Goal: Task Accomplishment & Management: Use online tool/utility

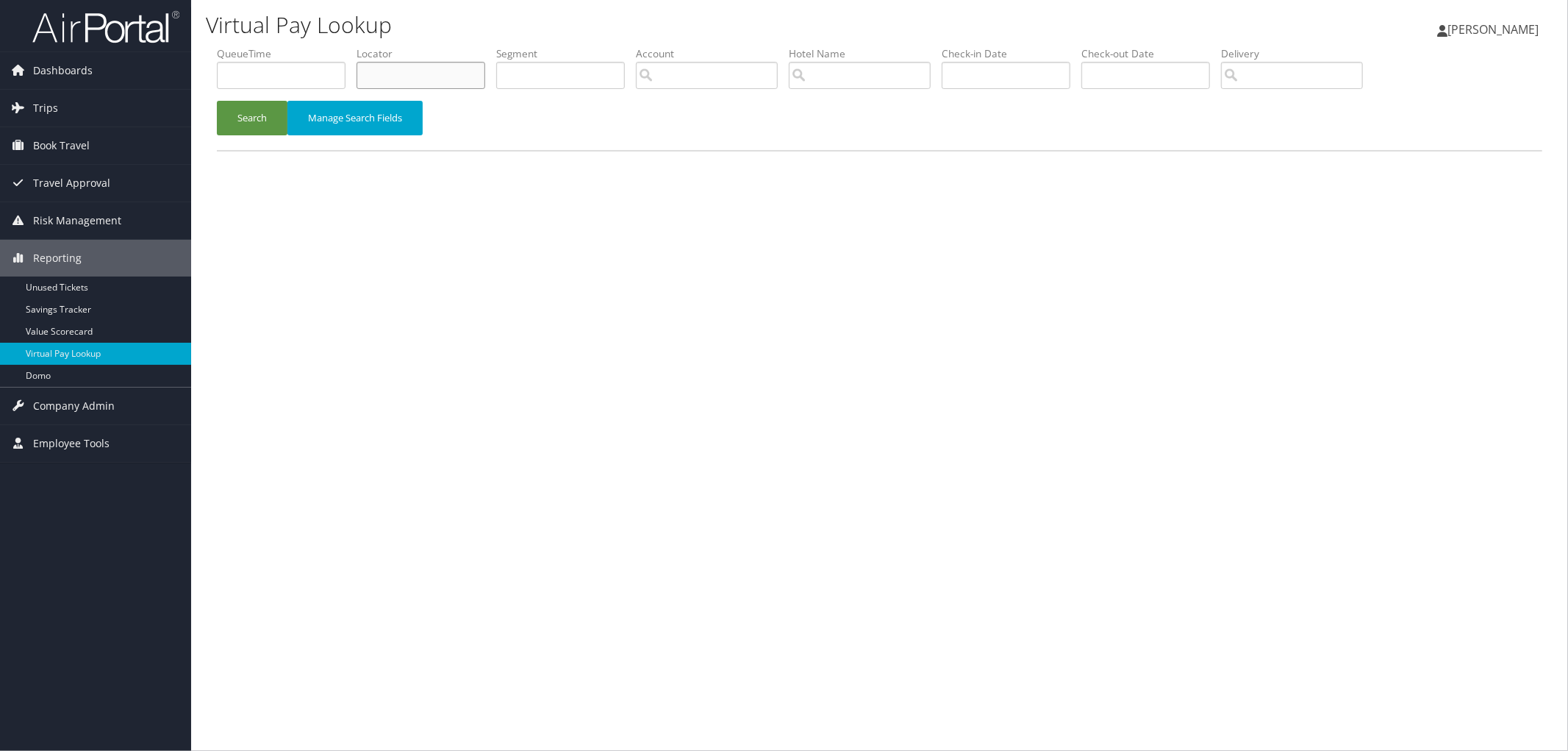
click at [423, 77] on input "text" at bounding box center [421, 75] width 129 height 27
paste input "CWY8CK"
type input "CWY8CK"
click at [276, 120] on button "Search" at bounding box center [253, 118] width 71 height 35
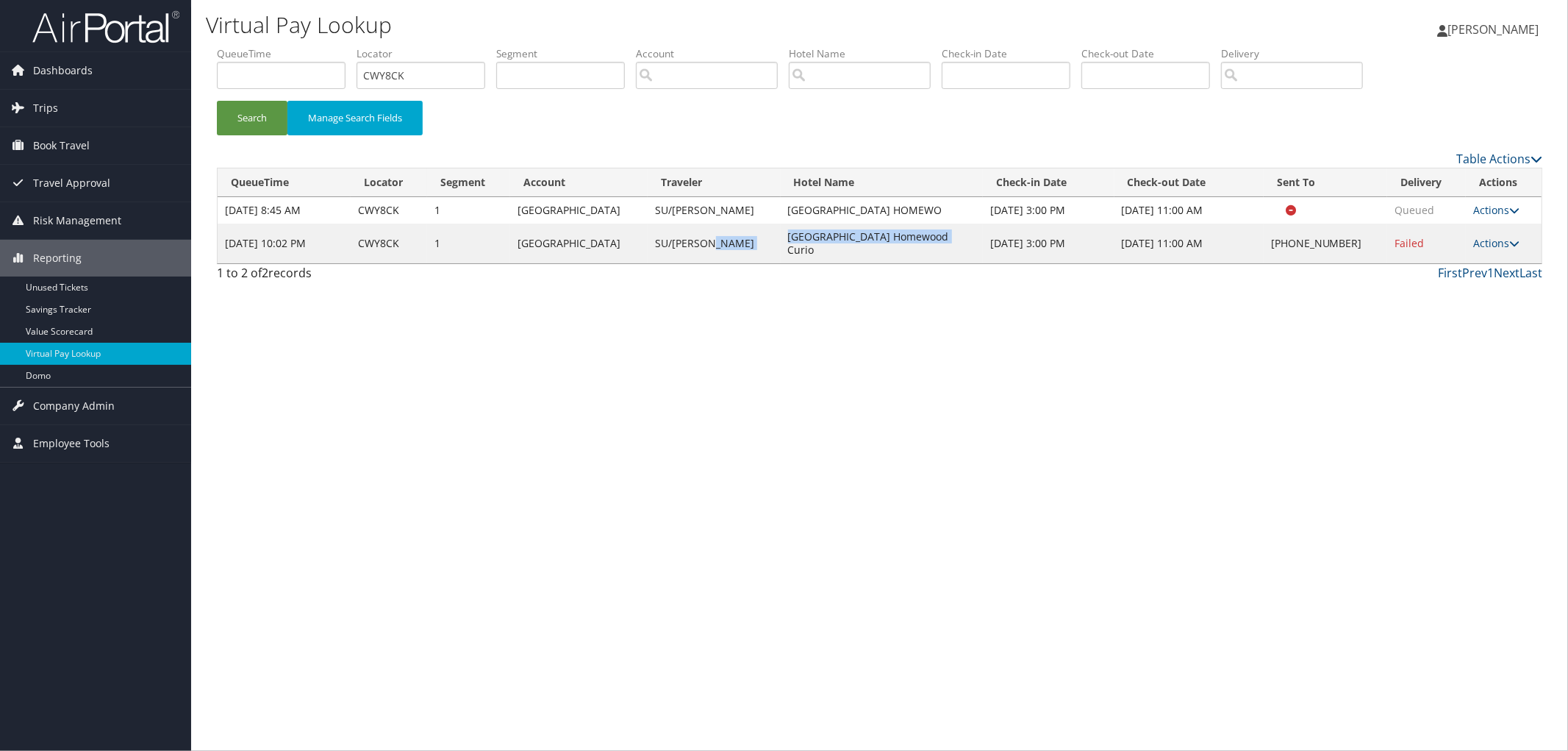
drag, startPoint x: 910, startPoint y: 239, endPoint x: 724, endPoint y: 230, distance: 186.2
click at [724, 230] on tr "Oct 7, 2025 10:02 PM CWY8CK 1 Samford University SU/FRANCIS Valley Hotel Homewo…" at bounding box center [880, 243] width 1325 height 40
copy tr "Valley Hotel Homewood Curio"
click at [1491, 236] on link "Actions" at bounding box center [1497, 243] width 47 height 14
click at [1478, 254] on link "Resend" at bounding box center [1450, 257] width 126 height 25
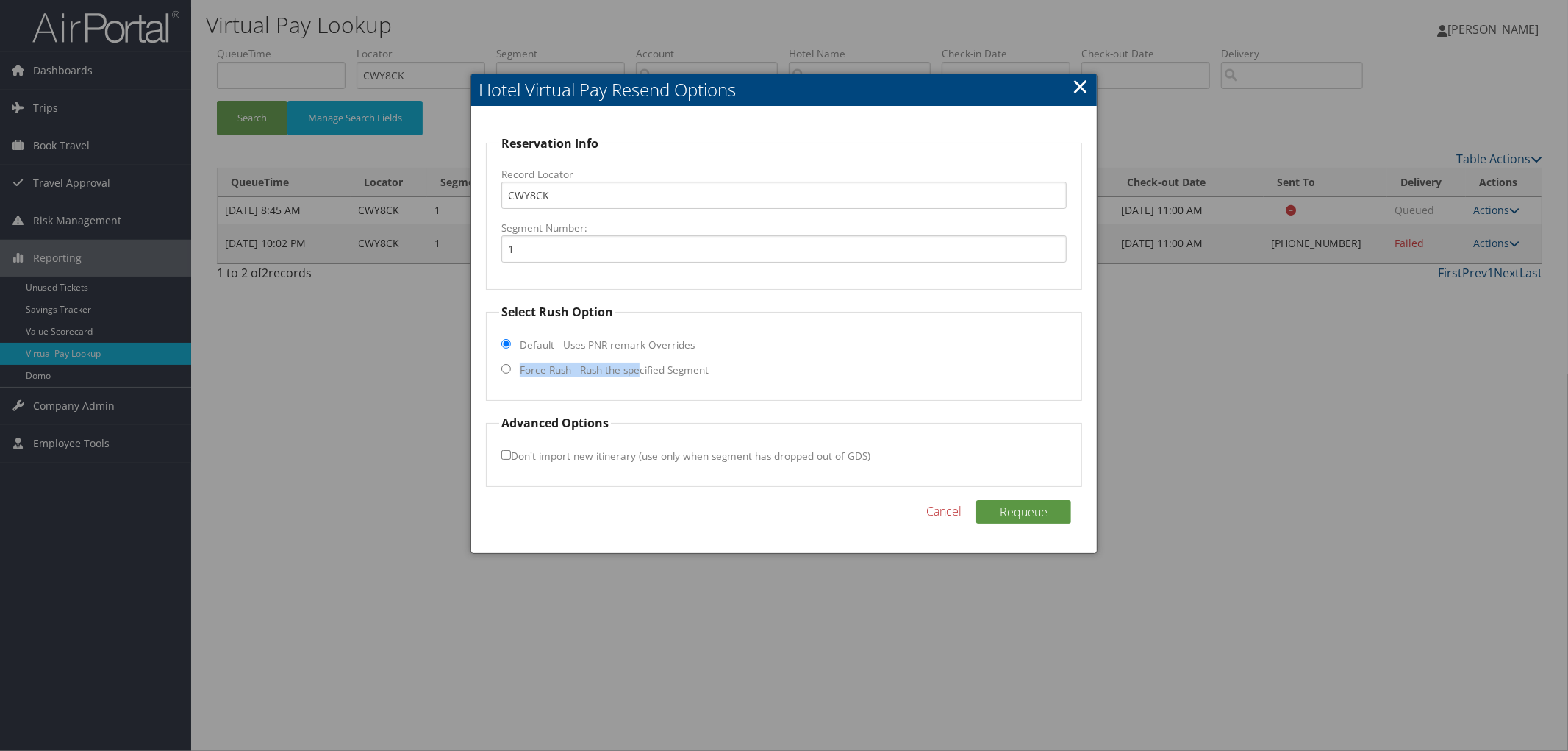
click at [642, 363] on label "Force Rush - Rush the specified Segment" at bounding box center [614, 370] width 189 height 15
click at [594, 369] on label "Force Rush - Rush the specified Segment" at bounding box center [614, 370] width 189 height 15
click at [511, 369] on input "Force Rush - Rush the specified Segment" at bounding box center [506, 369] width 9 height 9
radio input "true"
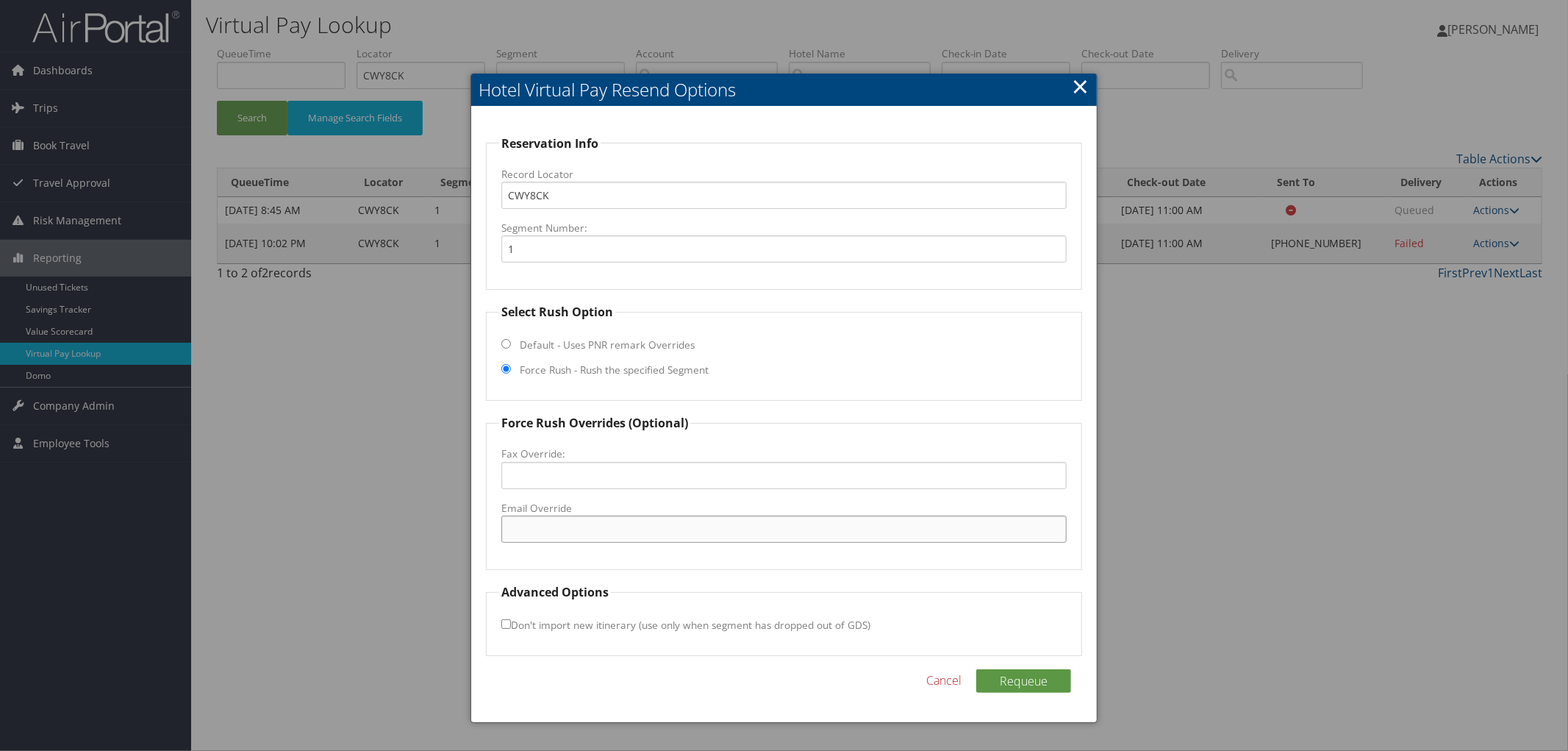
paste input "BHMRM_GM@hilton.com"
type input "BHMRM_GM@hilton.com"
click at [998, 678] on button "Requeue" at bounding box center [1024, 680] width 95 height 23
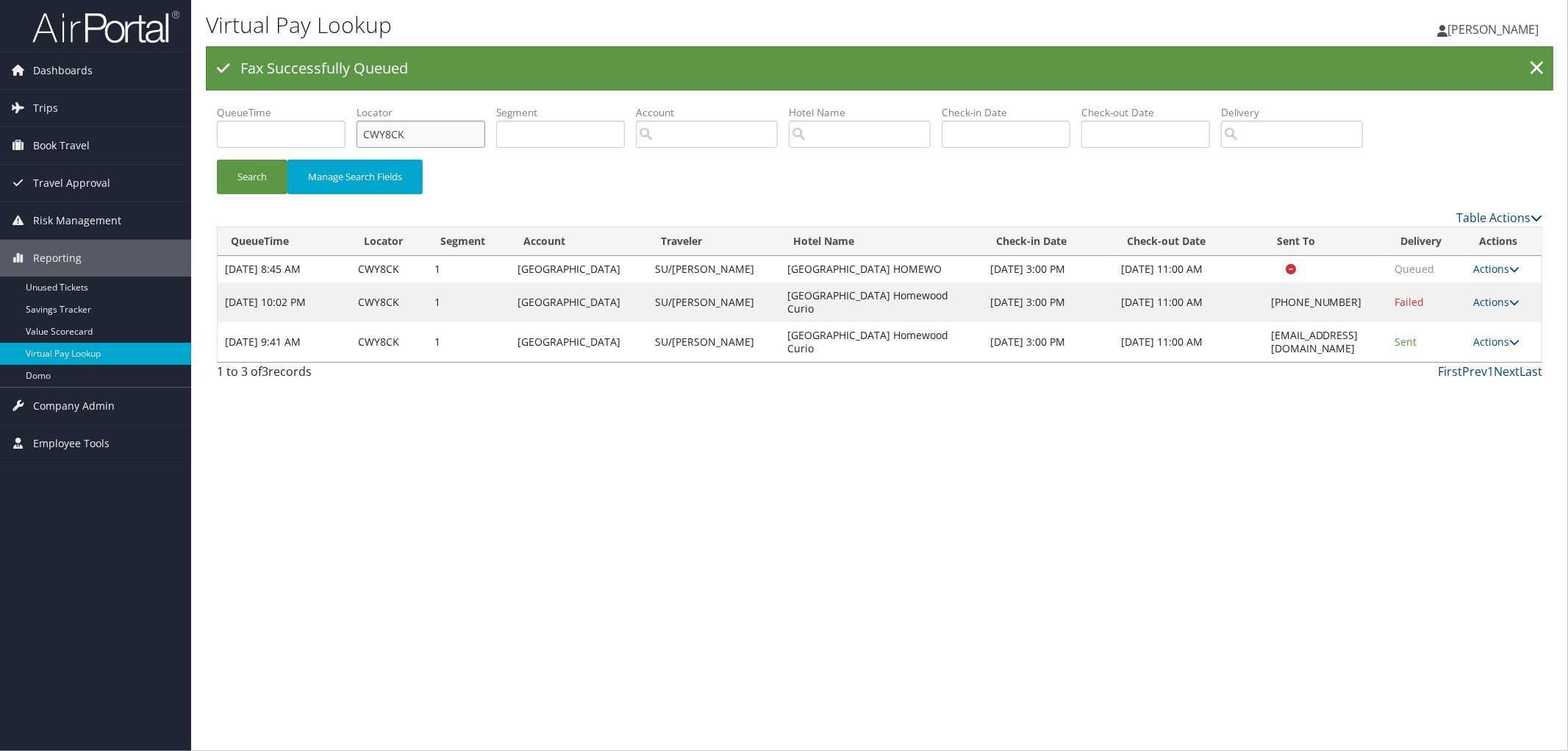
drag, startPoint x: 420, startPoint y: 141, endPoint x: 312, endPoint y: 138, distance: 108.0
click at [343, 105] on ul "QueueTime Locator CWY8CK Segment Account Traveler Hotel Name Check-in Date Chec…" at bounding box center [880, 105] width 1325 height 0
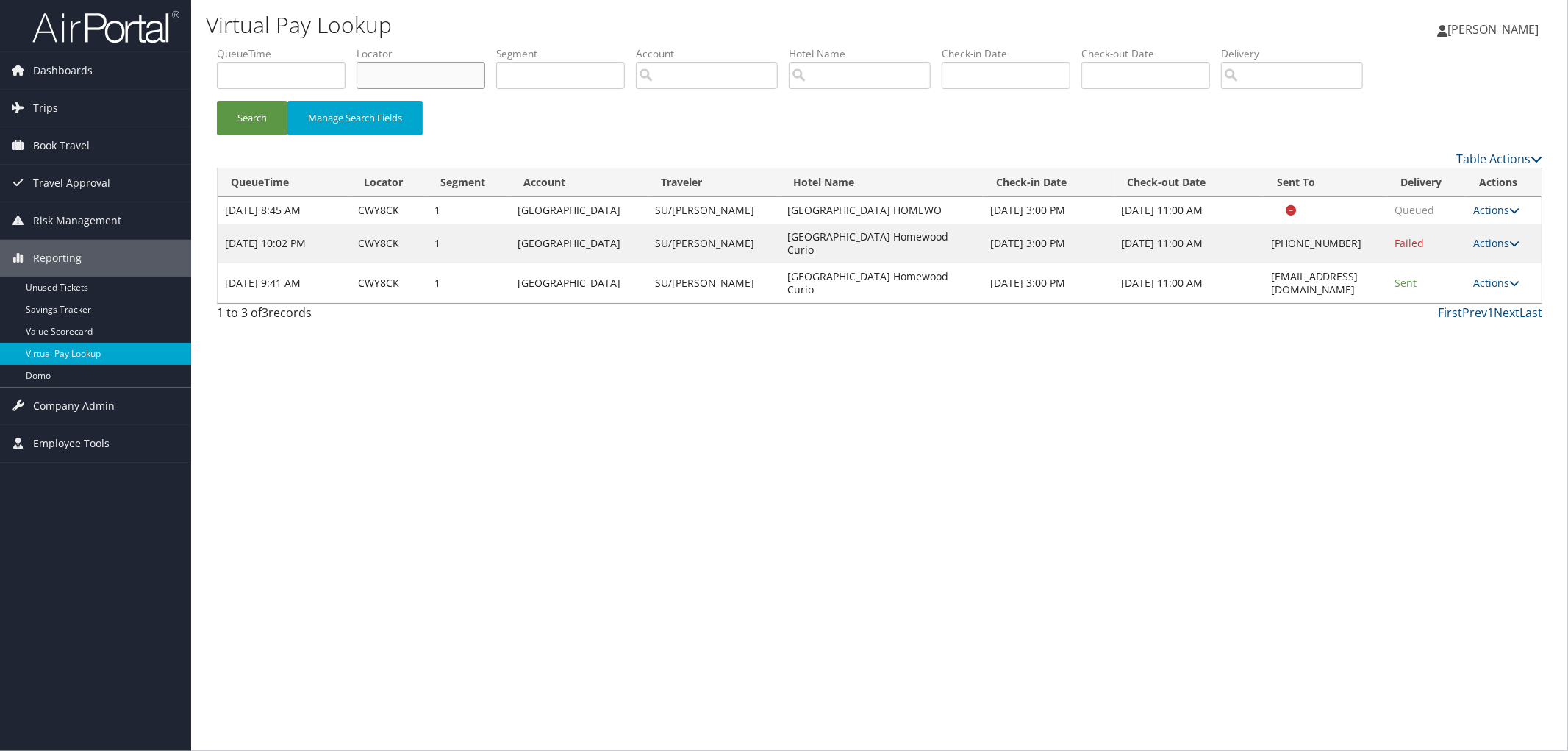
paste input "DFTXS3"
type input "DFTXS3"
click at [217, 101] on button "Search" at bounding box center [253, 118] width 71 height 35
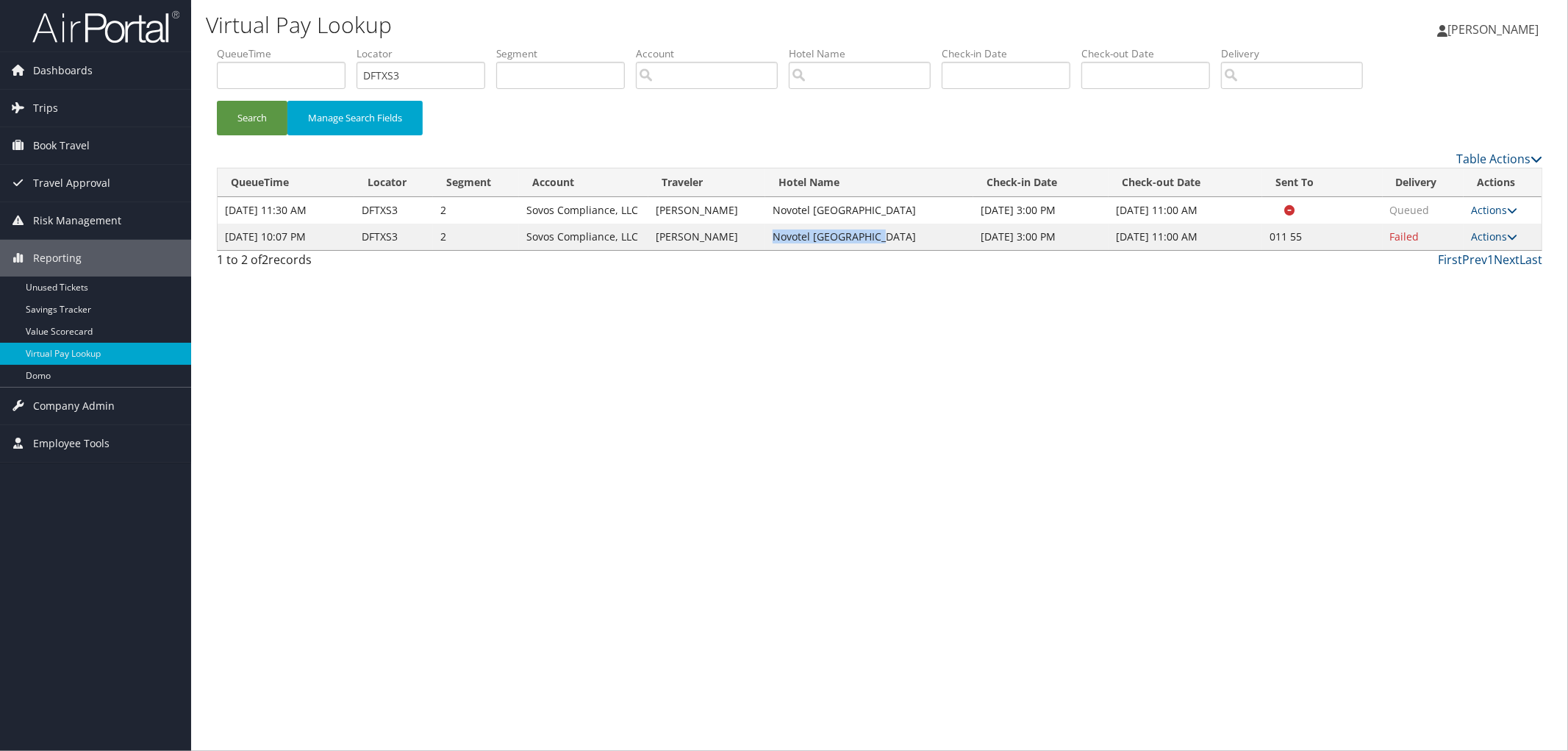
drag, startPoint x: 873, startPoint y: 246, endPoint x: 756, endPoint y: 260, distance: 117.8
click at [765, 250] on td "Novotel Porto Alegre" at bounding box center [869, 237] width 209 height 26
copy td "Novotel Porto Alegre"
click at [1471, 244] on td "Actions Resend Logs Delivery Information View Itinerary" at bounding box center [1503, 237] width 78 height 26
click at [1471, 243] on link "Actions" at bounding box center [1494, 236] width 47 height 14
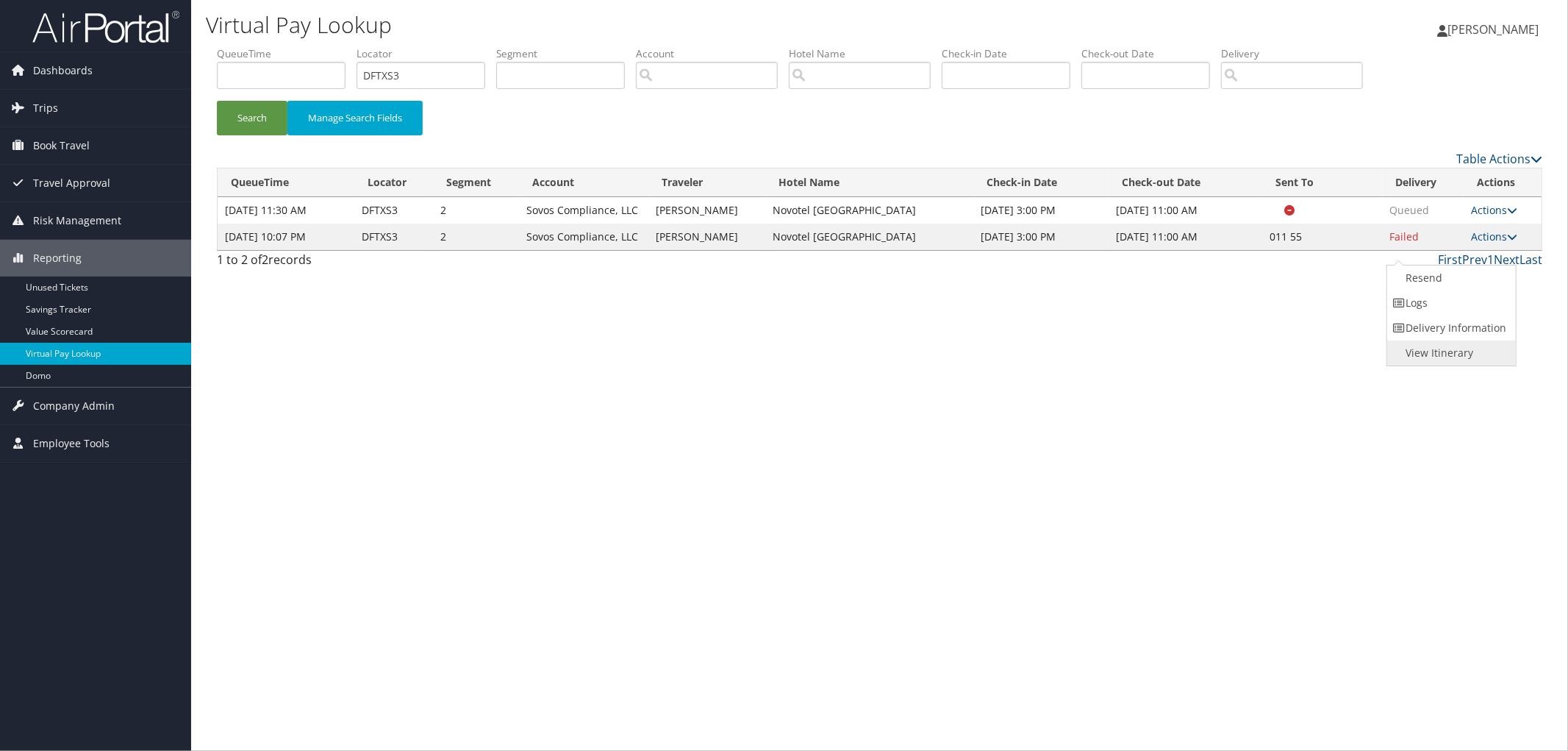
click at [1464, 341] on link "View Itinerary" at bounding box center [1450, 353] width 126 height 25
click at [1484, 243] on link "Actions" at bounding box center [1494, 236] width 47 height 14
click at [1481, 269] on link "Resend" at bounding box center [1450, 278] width 126 height 25
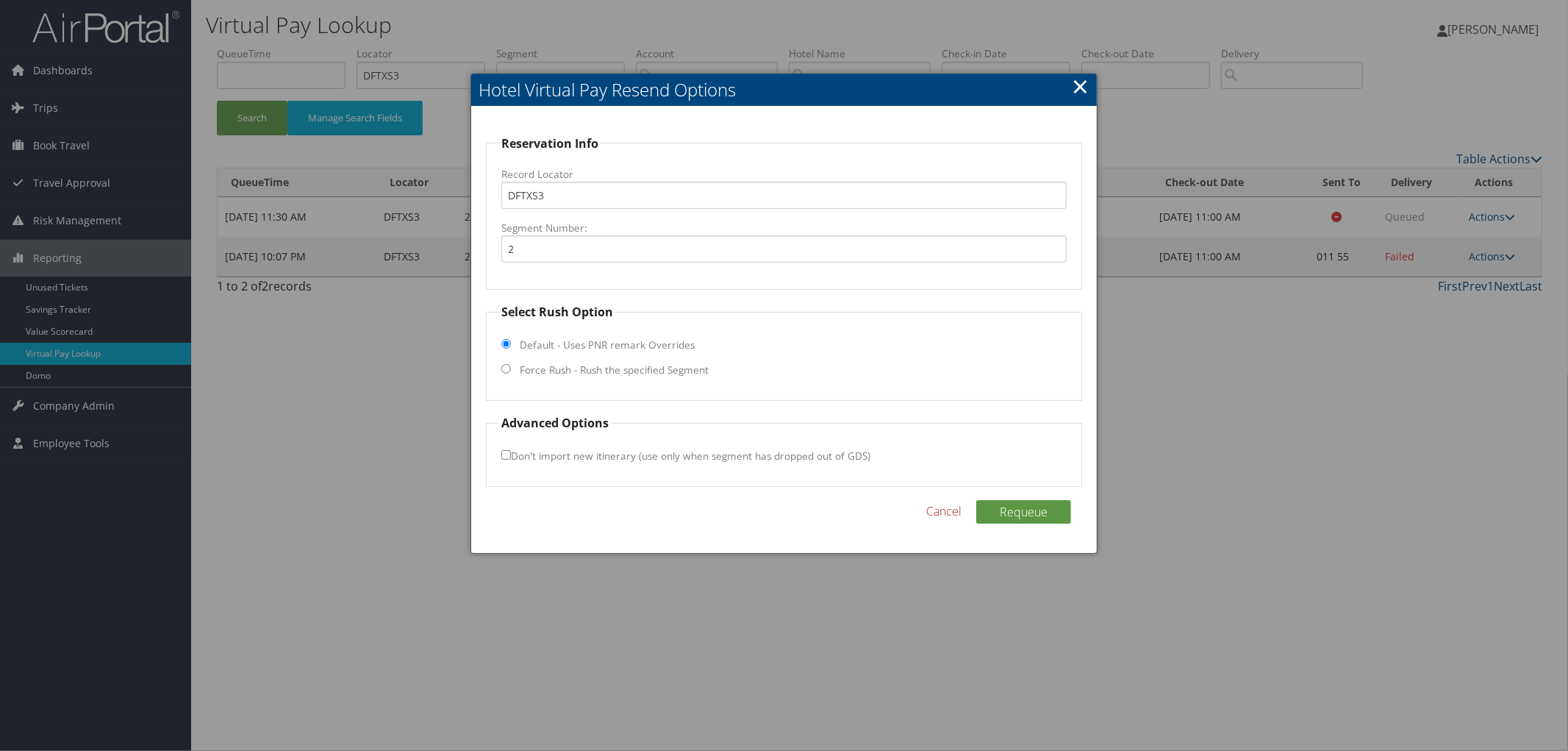
click at [633, 372] on label "Force Rush - Rush the specified Segment" at bounding box center [614, 370] width 189 height 15
click at [511, 372] on input "Force Rush - Rush the specified Segment" at bounding box center [506, 369] width 9 height 9
radio input "true"
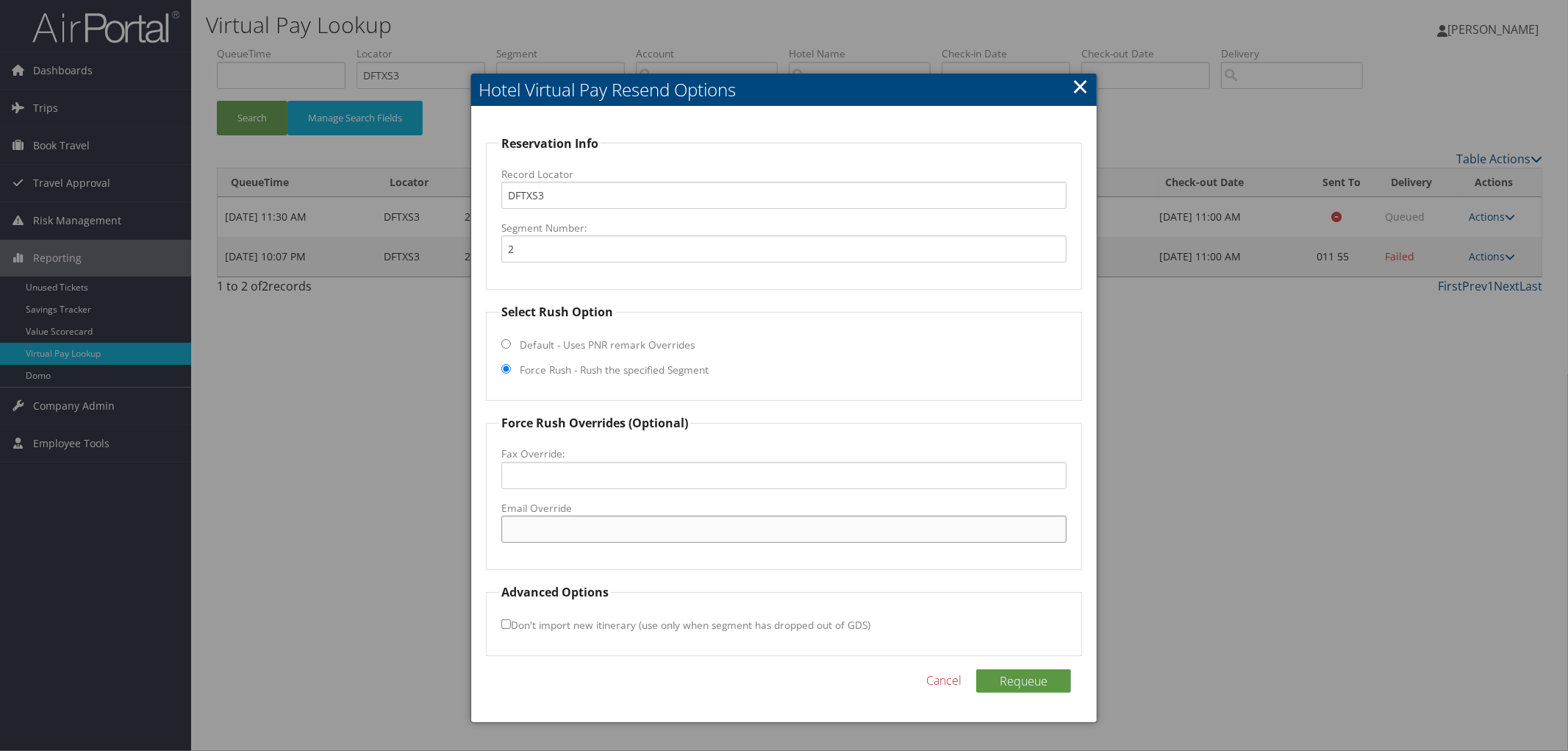
paste input "h3258-re@accor.com.br"
type input "h3258-re@accor.com.br"
click at [1007, 684] on button "Requeue" at bounding box center [1024, 680] width 95 height 23
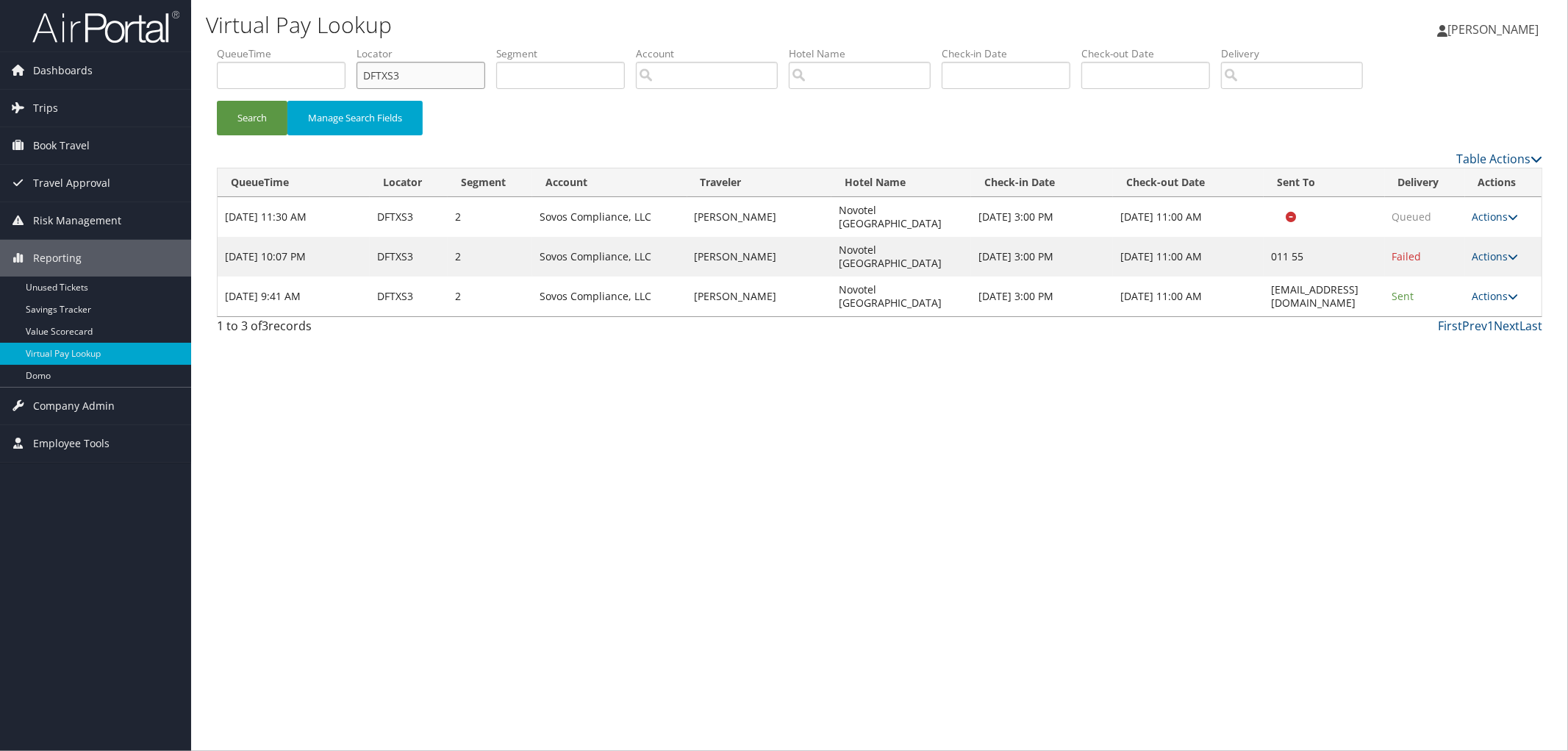
drag, startPoint x: 452, startPoint y: 77, endPoint x: 317, endPoint y: 77, distance: 135.0
click at [318, 47] on ul "QueueTime Locator DFTXS3 Segment Account Traveler Hotel Name Check-in Date Chec…" at bounding box center [880, 47] width 1325 height 0
paste input "DK4GWL"
type input "DK4GWL"
drag, startPoint x: 1364, startPoint y: 276, endPoint x: 1277, endPoint y: 266, distance: 87.6
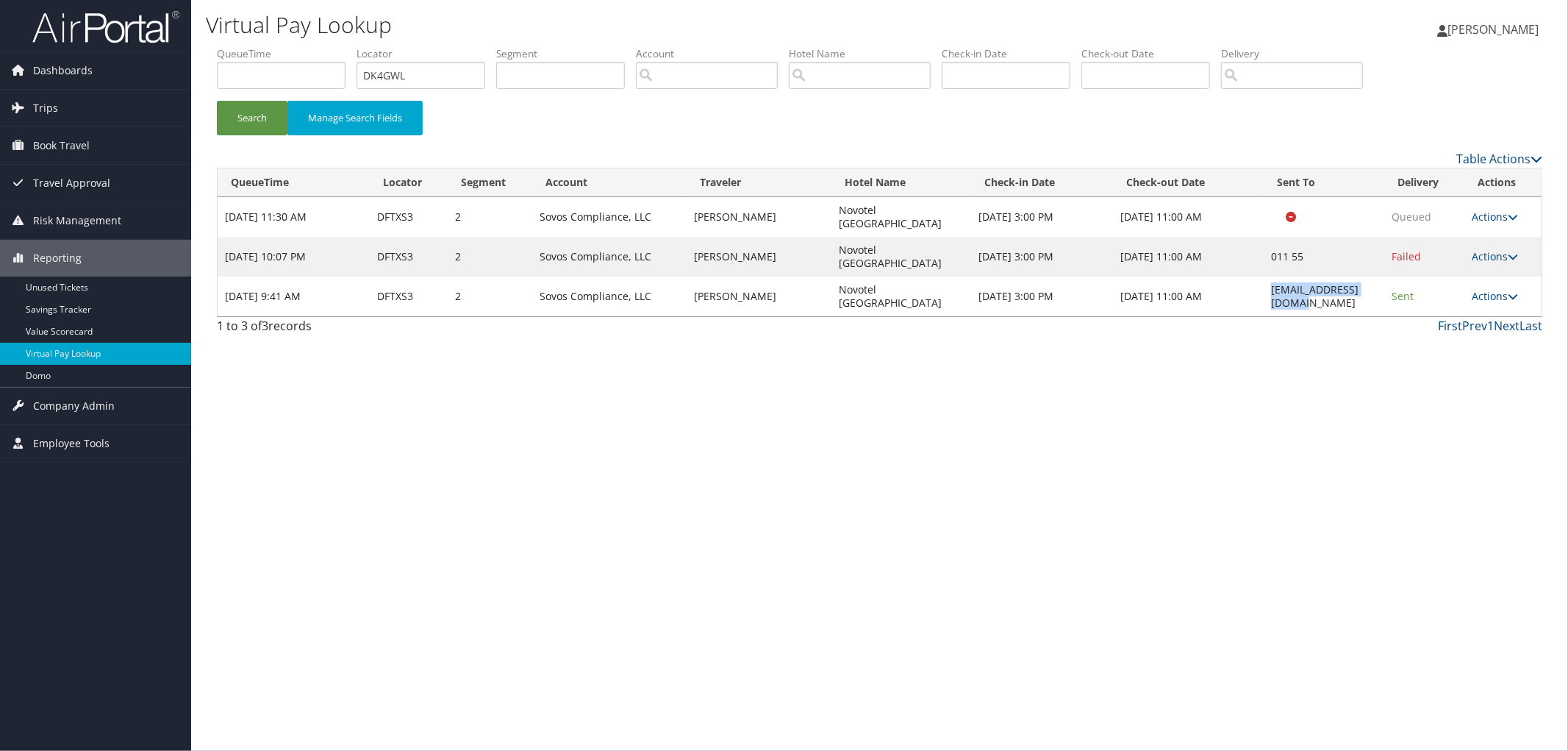
click at [1277, 276] on td "h3258-re@accor.com.br" at bounding box center [1325, 296] width 121 height 40
copy td "h3258-re@accor.com.br"
click at [256, 118] on button "Search" at bounding box center [253, 118] width 71 height 35
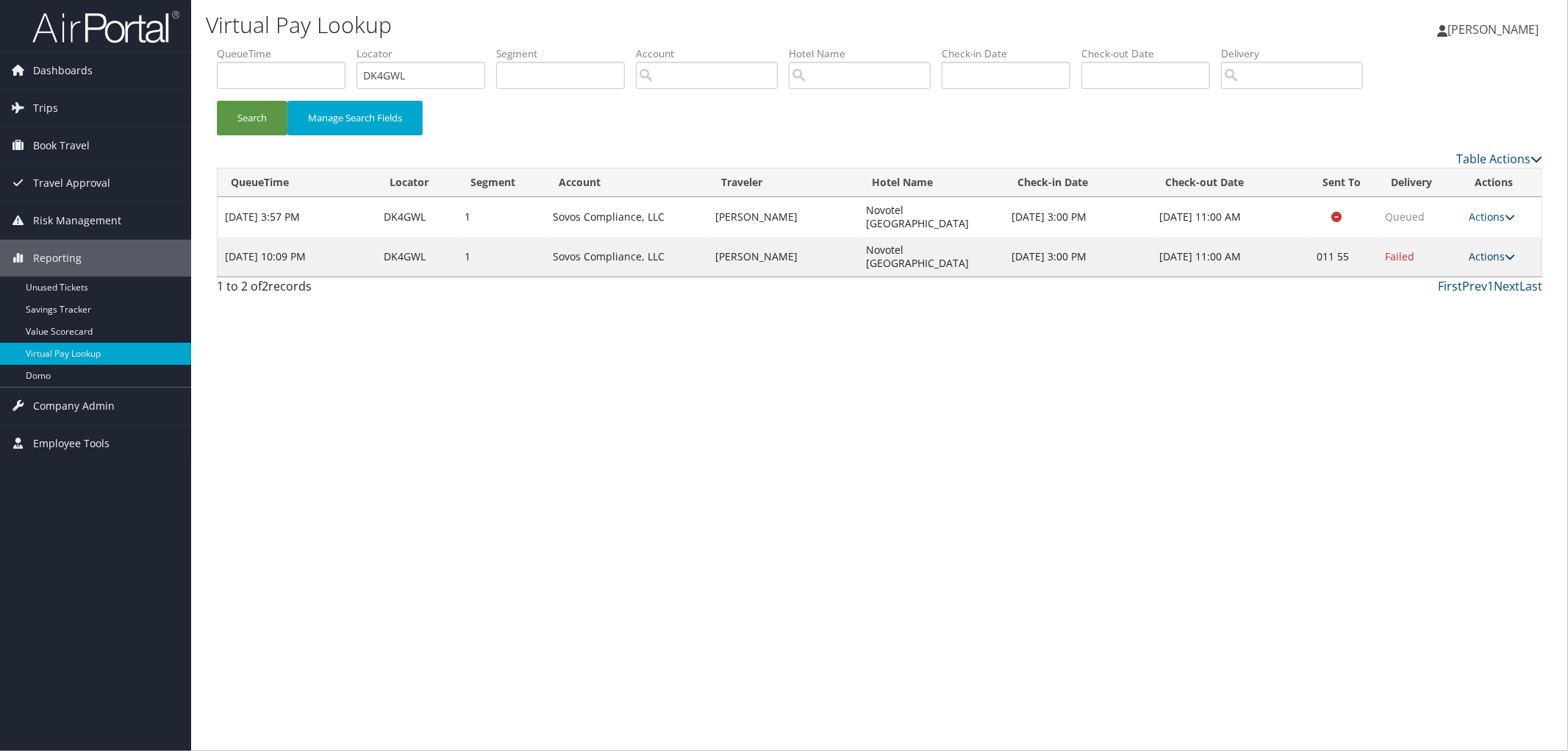
click at [1491, 249] on link "Actions" at bounding box center [1492, 256] width 47 height 14
click at [1488, 255] on link "Resend" at bounding box center [1449, 257] width 126 height 25
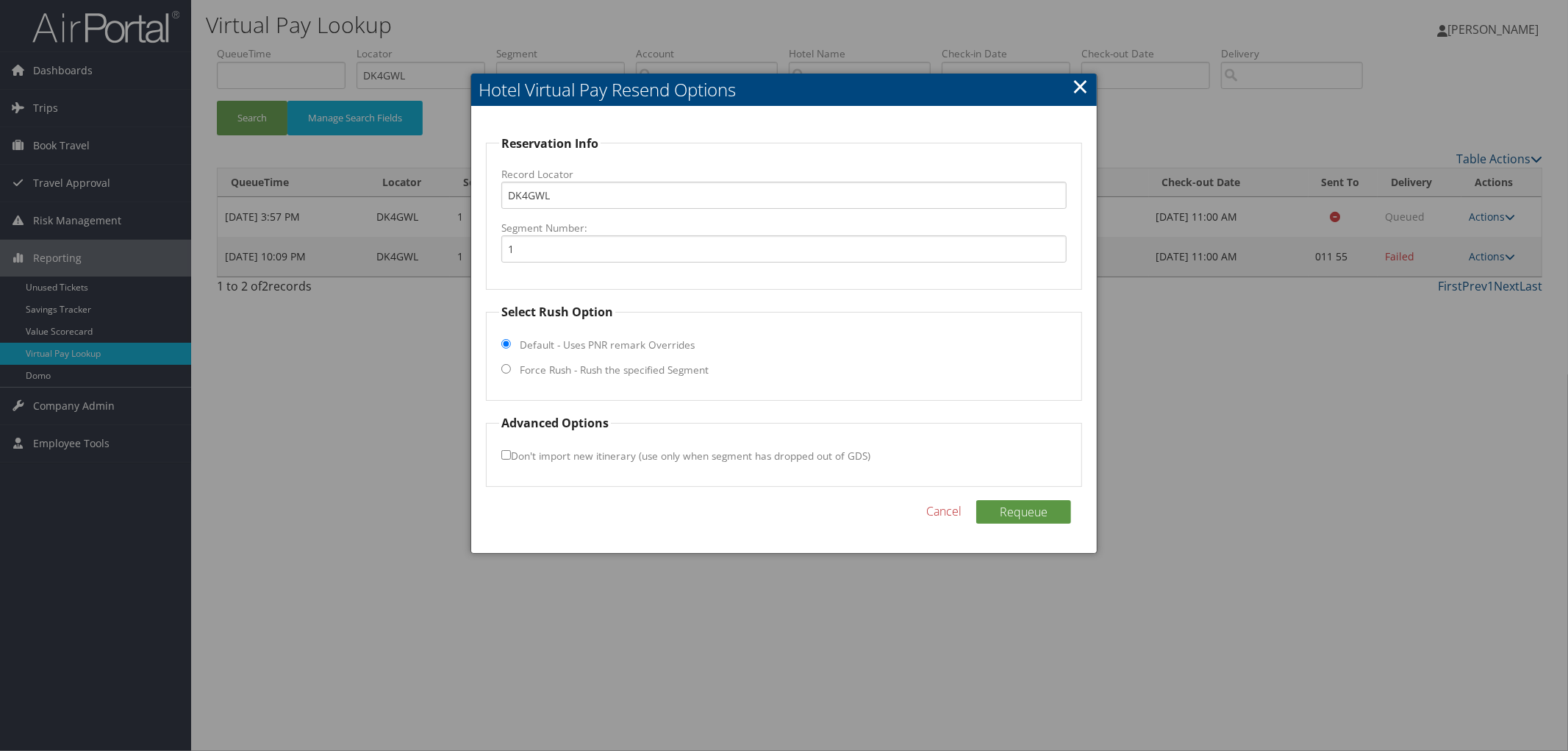
click at [606, 378] on fieldset "Select Rush Option Default - Uses PNR remark Overrides Force Rush - Rush the sp…" at bounding box center [784, 352] width 596 height 98
click at [607, 373] on label "Force Rush - Rush the specified Segment" at bounding box center [614, 370] width 189 height 15
click at [511, 373] on input "Force Rush - Rush the specified Segment" at bounding box center [506, 369] width 9 height 9
radio input "true"
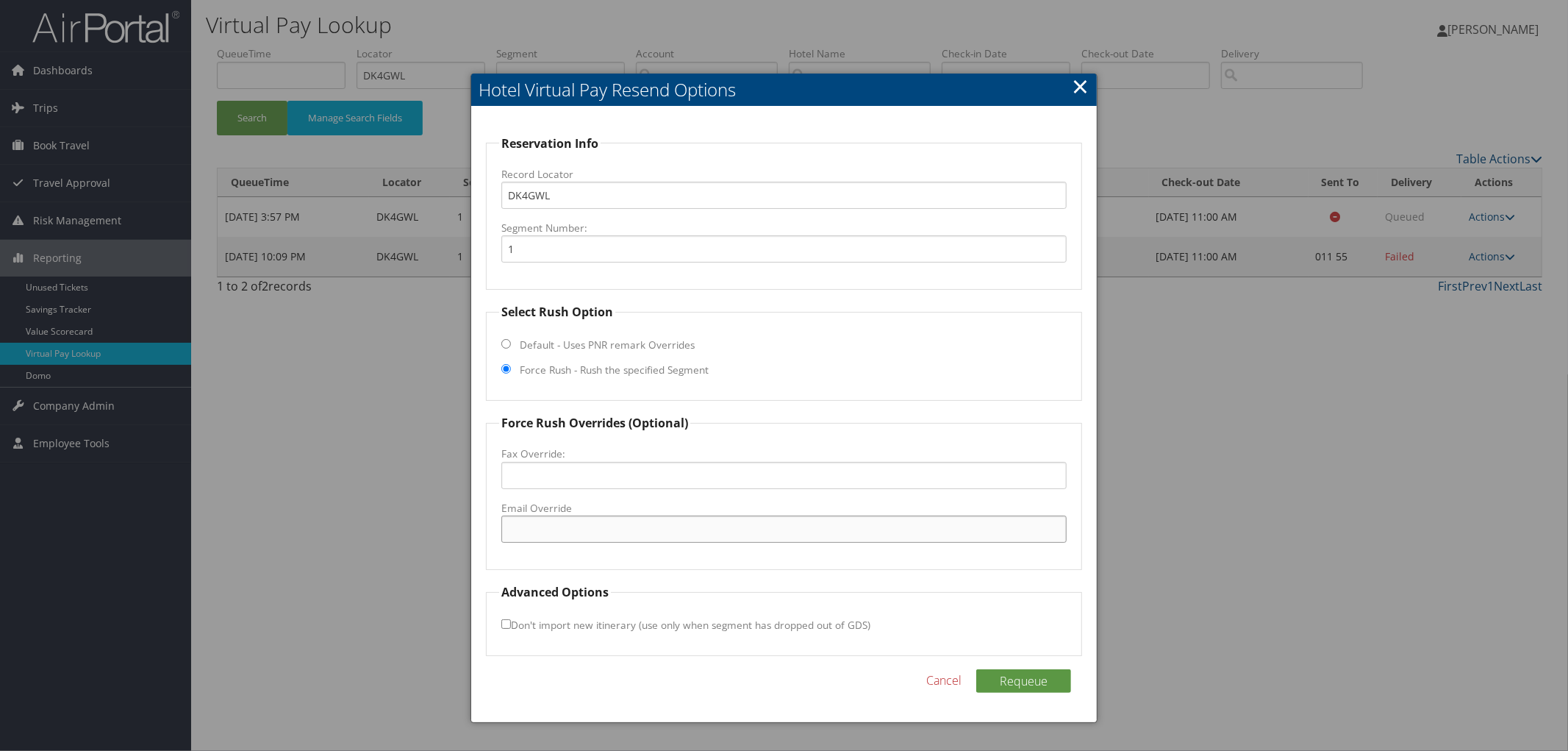
paste input "h3258-re@accor.com.br"
type input "h3258-re@accor.com.br"
click at [1049, 680] on button "Requeue" at bounding box center [1024, 680] width 95 height 23
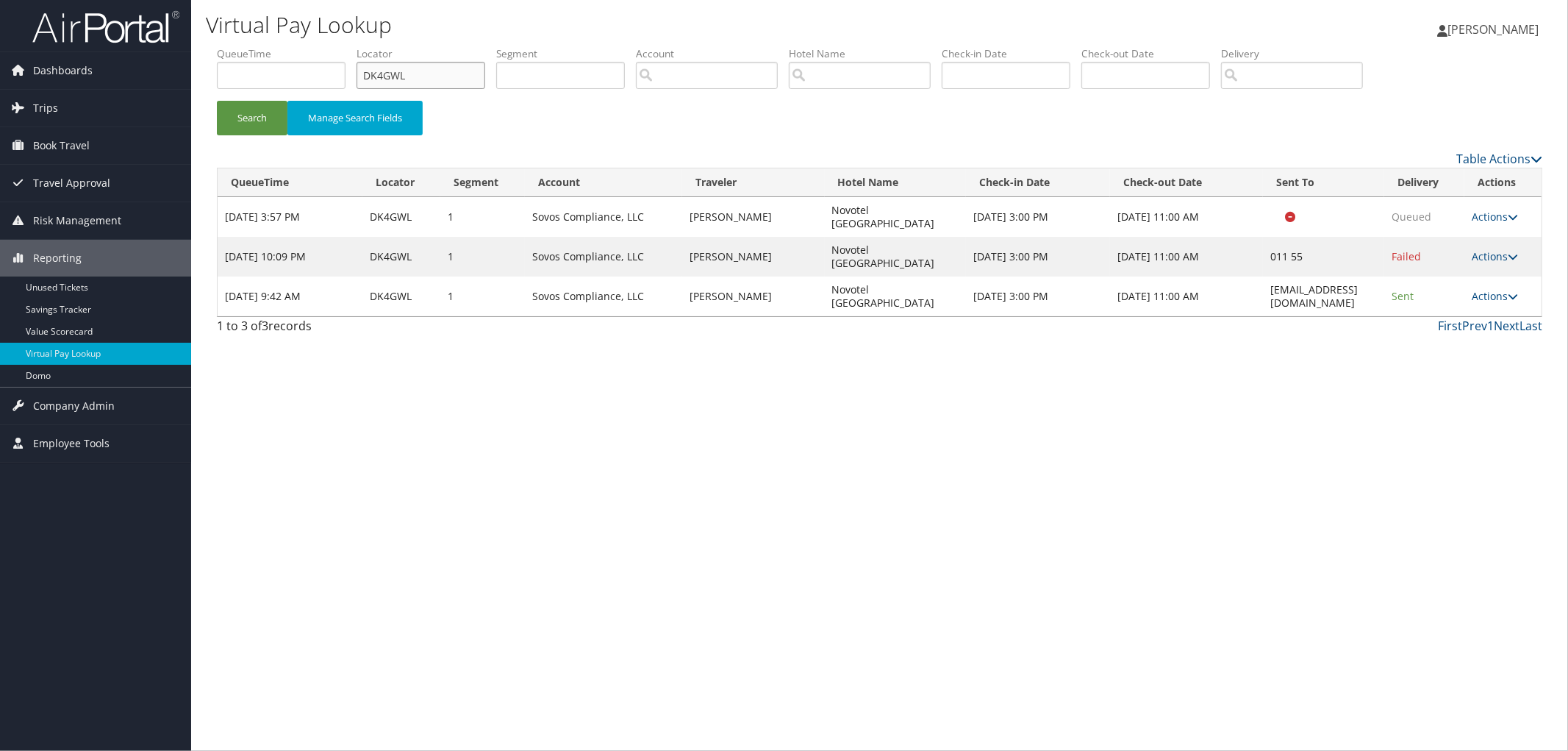
drag, startPoint x: 473, startPoint y: 71, endPoint x: 322, endPoint y: 81, distance: 151.3
click at [327, 47] on ul "QueueTime Locator DK4GWL Segment Account Traveler Hotel Name Check-in Date Chec…" at bounding box center [880, 47] width 1325 height 0
paste input "DDPTBM"
type input "DDPTBM"
click at [217, 101] on button "Search" at bounding box center [253, 118] width 71 height 35
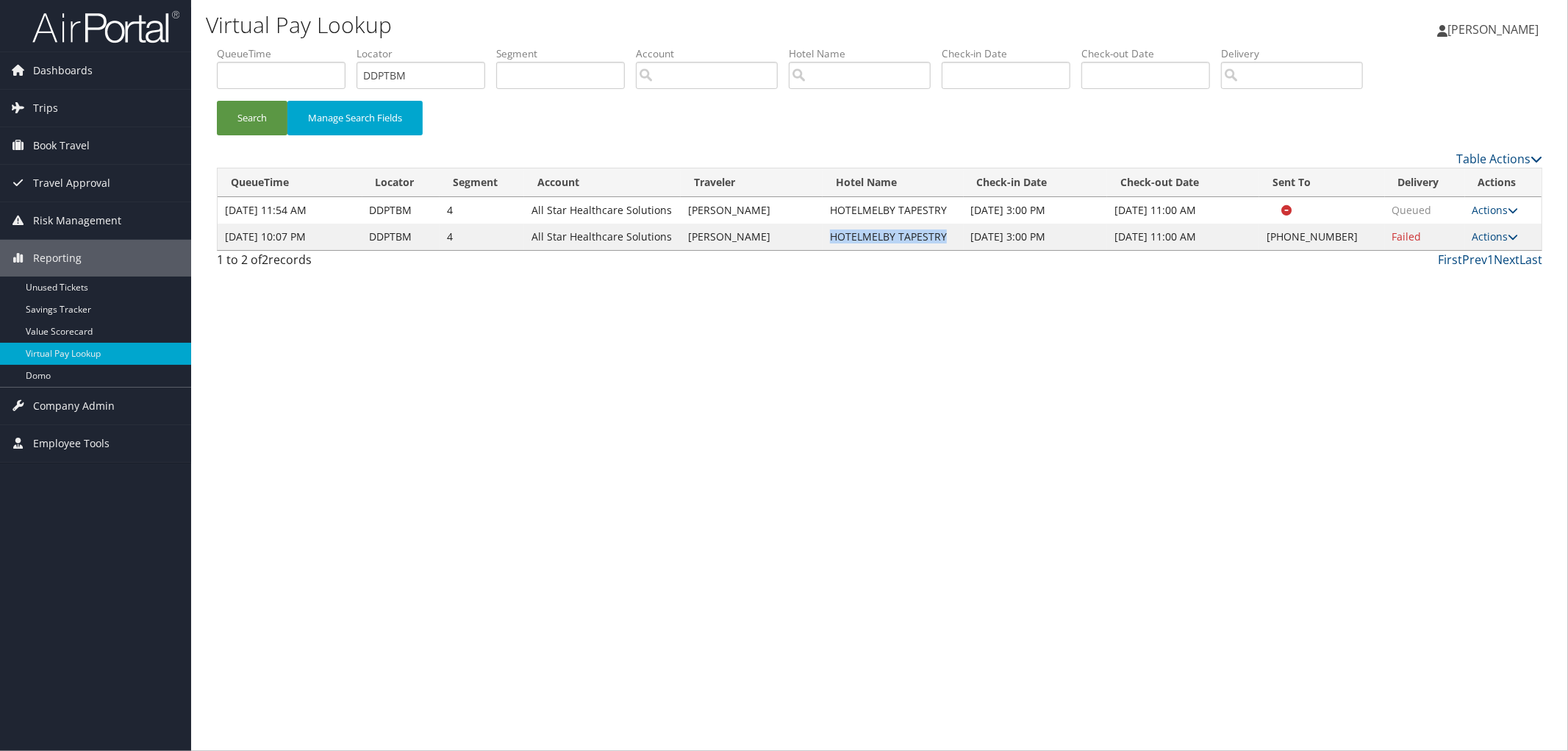
drag, startPoint x: 977, startPoint y: 233, endPoint x: 856, endPoint y: 243, distance: 121.4
click at [856, 243] on td "HOTELMELBY TAPESTRY" at bounding box center [893, 237] width 141 height 26
copy td "HOTELMELBY TAPESTRY"
click at [1494, 243] on link "Actions" at bounding box center [1496, 236] width 47 height 14
click at [1487, 259] on link "Resend" at bounding box center [1449, 264] width 126 height 25
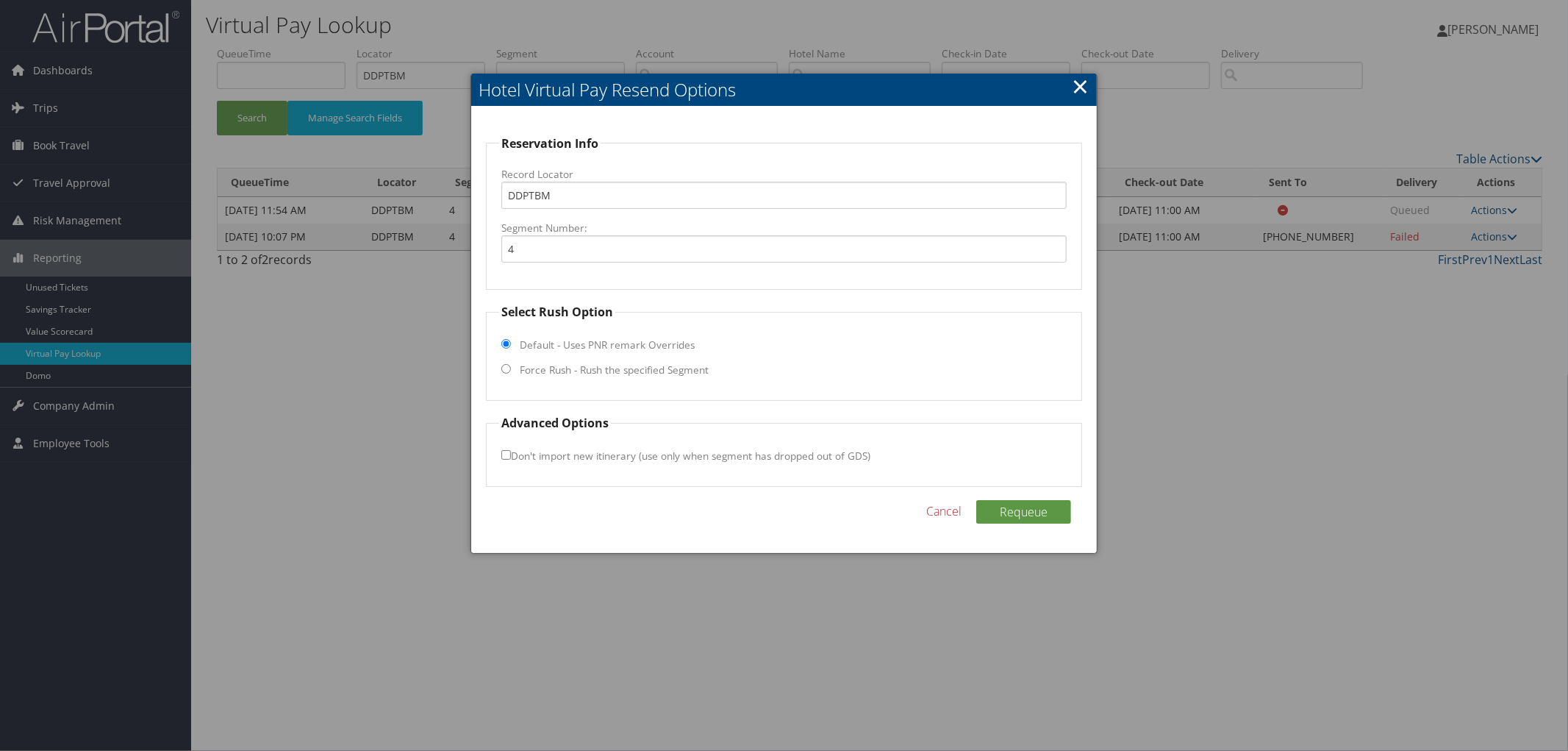
click at [546, 371] on label "Force Rush - Rush the specified Segment" at bounding box center [614, 370] width 189 height 15
click at [511, 371] on input "Force Rush - Rush the specified Segment" at bounding box center [506, 369] width 9 height 9
radio input "true"
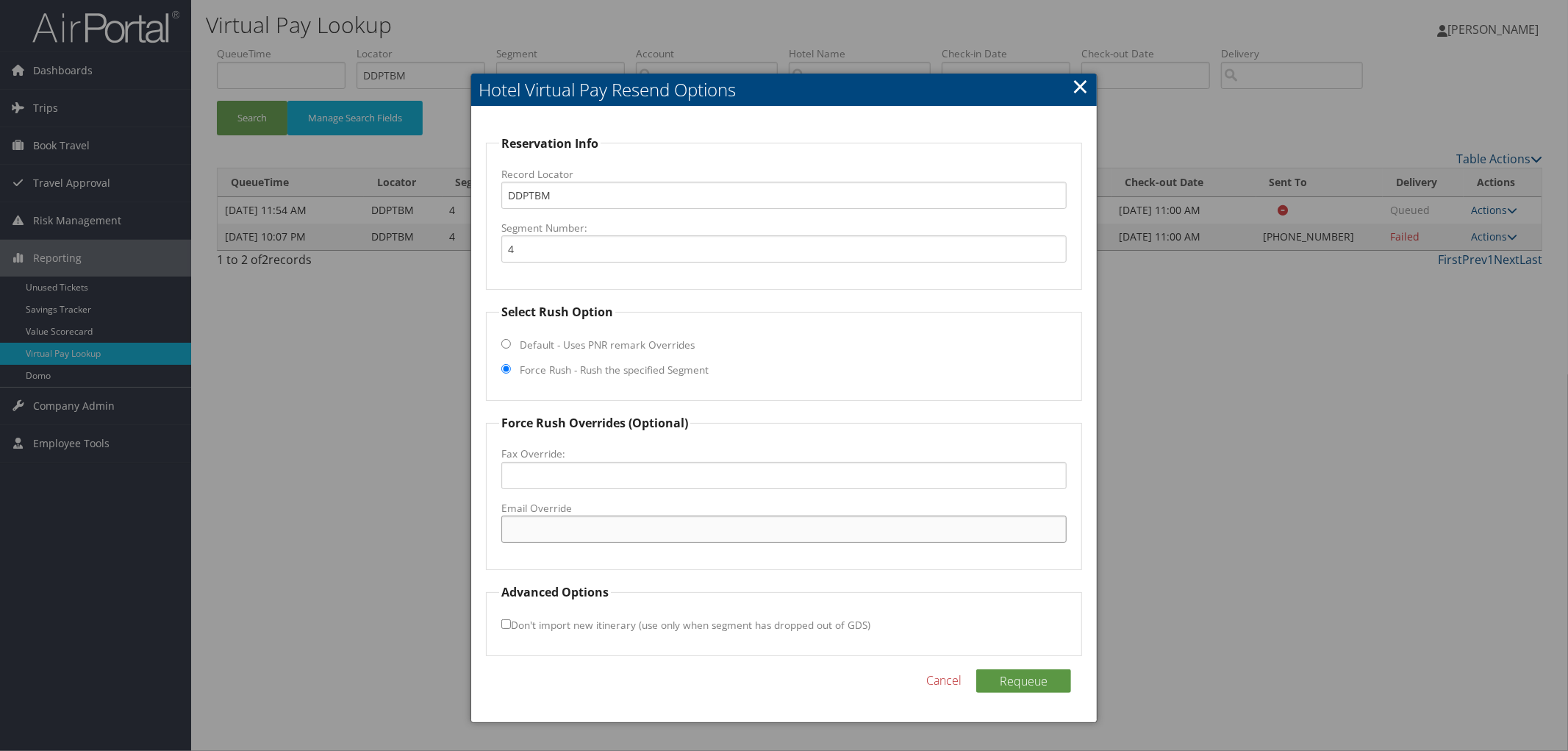
paste input "MLBSK_gm@hilton.com"
type input "MLBSK_gm@hilton.com"
click at [1029, 672] on button "Requeue" at bounding box center [1024, 680] width 95 height 23
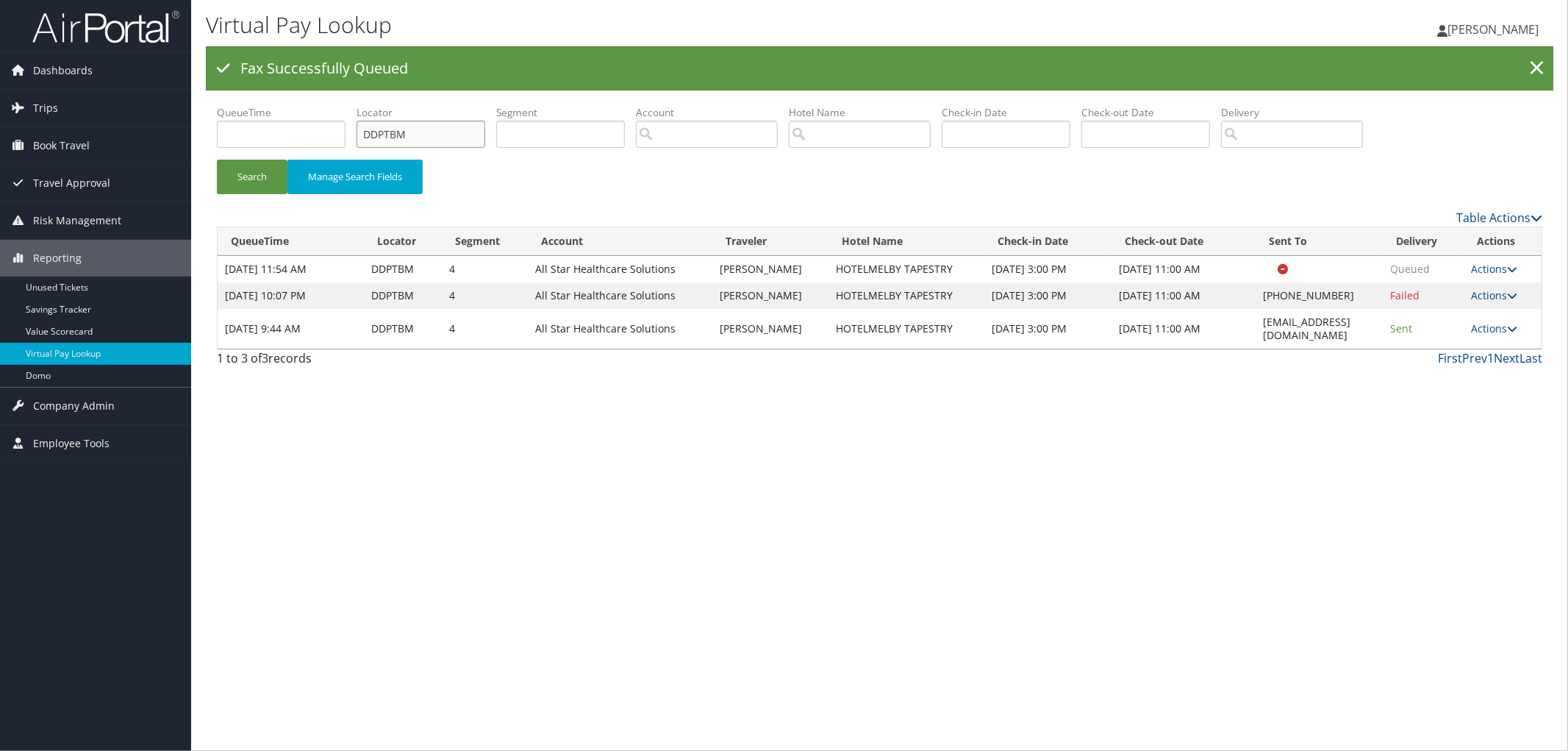
drag, startPoint x: 412, startPoint y: 128, endPoint x: 366, endPoint y: 151, distance: 51.4
click at [368, 151] on li "Locator DDPTBM" at bounding box center [426, 132] width 140 height 54
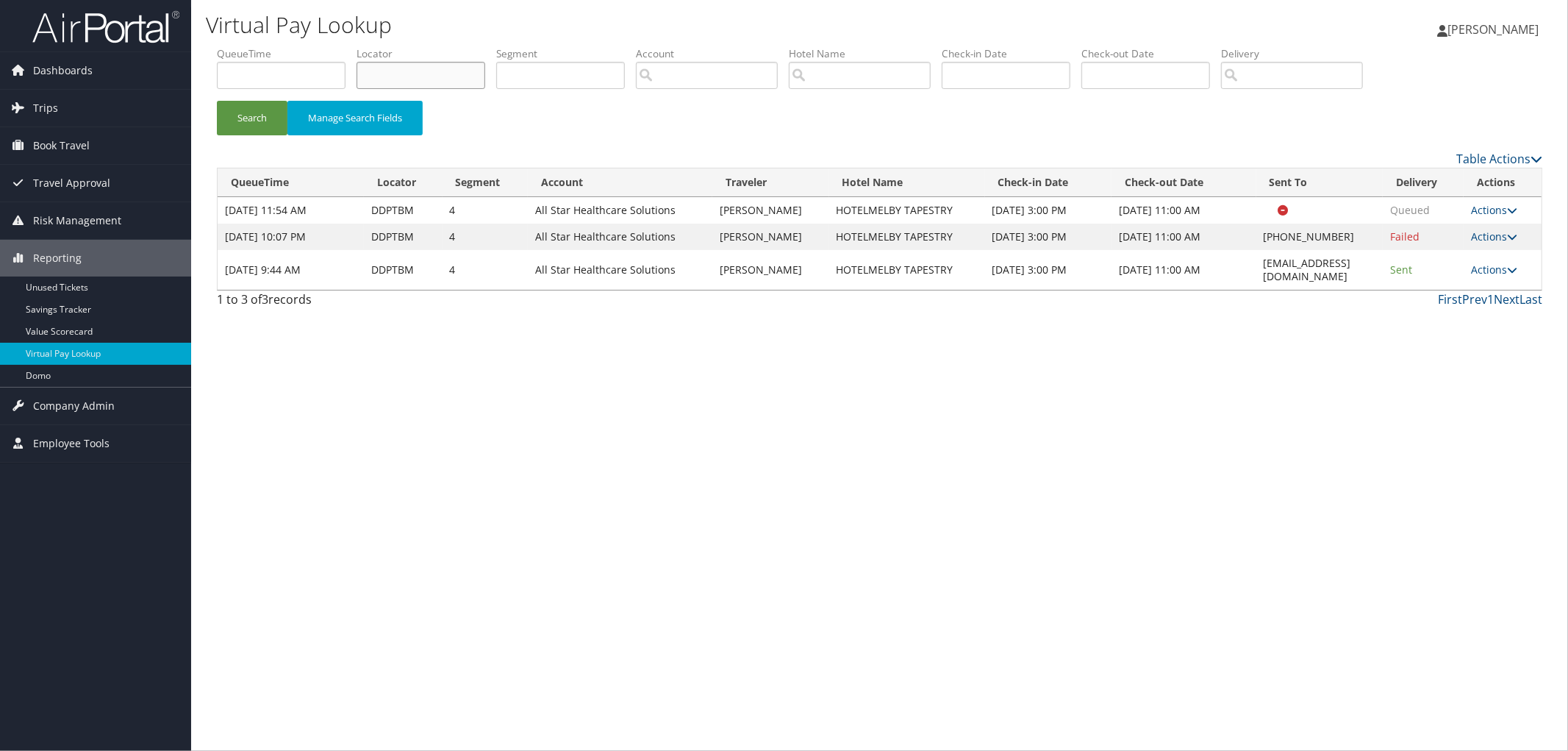
paste input "DKW2NW"
type input "DKW2NW"
click at [217, 101] on button "Search" at bounding box center [253, 118] width 71 height 35
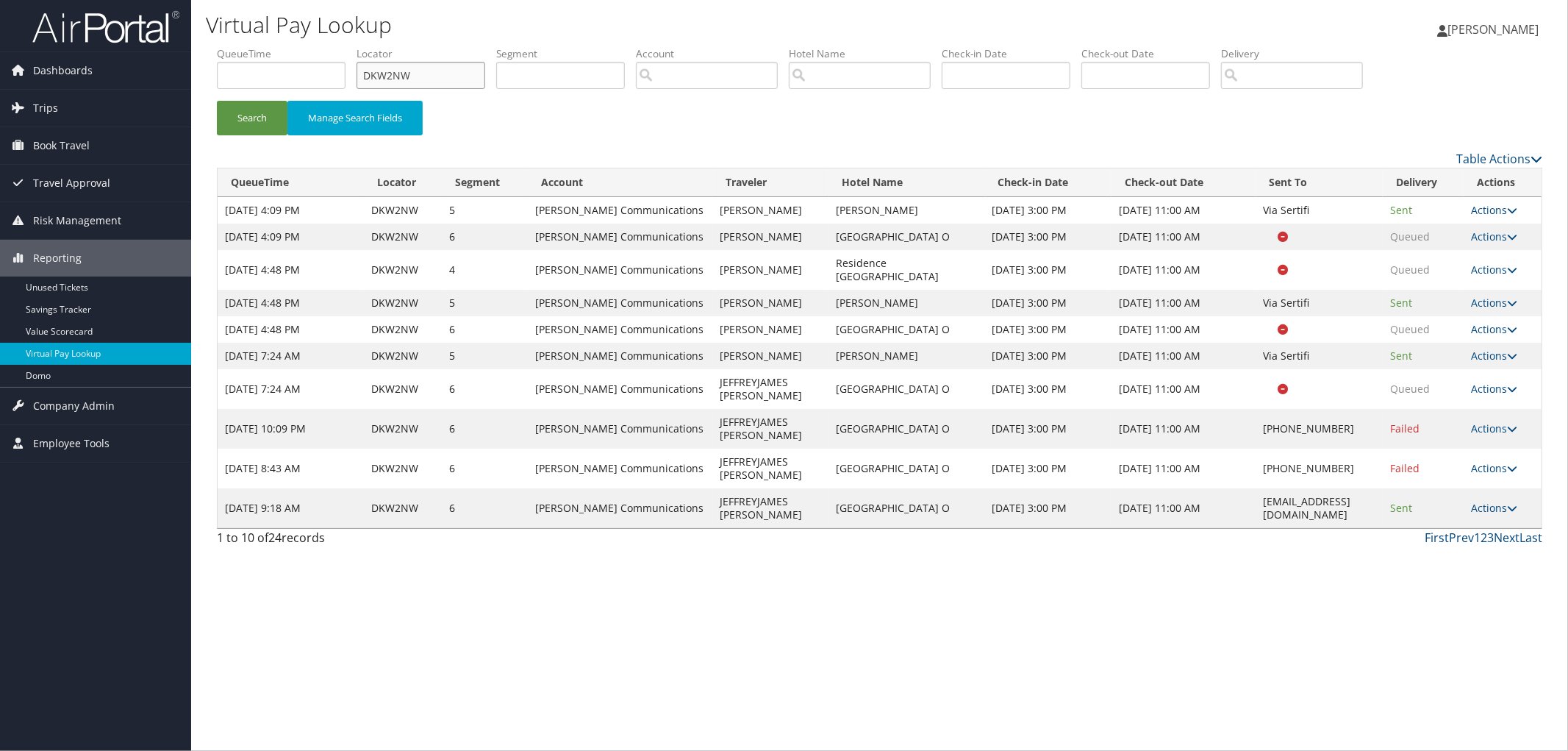
drag, startPoint x: 437, startPoint y: 76, endPoint x: 314, endPoint y: 76, distance: 123.0
click at [322, 47] on ul "QueueTime Locator DKW2NW Segment Account Traveler Hotel Name Check-in Date Chec…" at bounding box center [880, 47] width 1325 height 0
paste input "DLXGVJ"
type input "DLXGVJ"
click at [217, 101] on button "Search" at bounding box center [253, 118] width 71 height 35
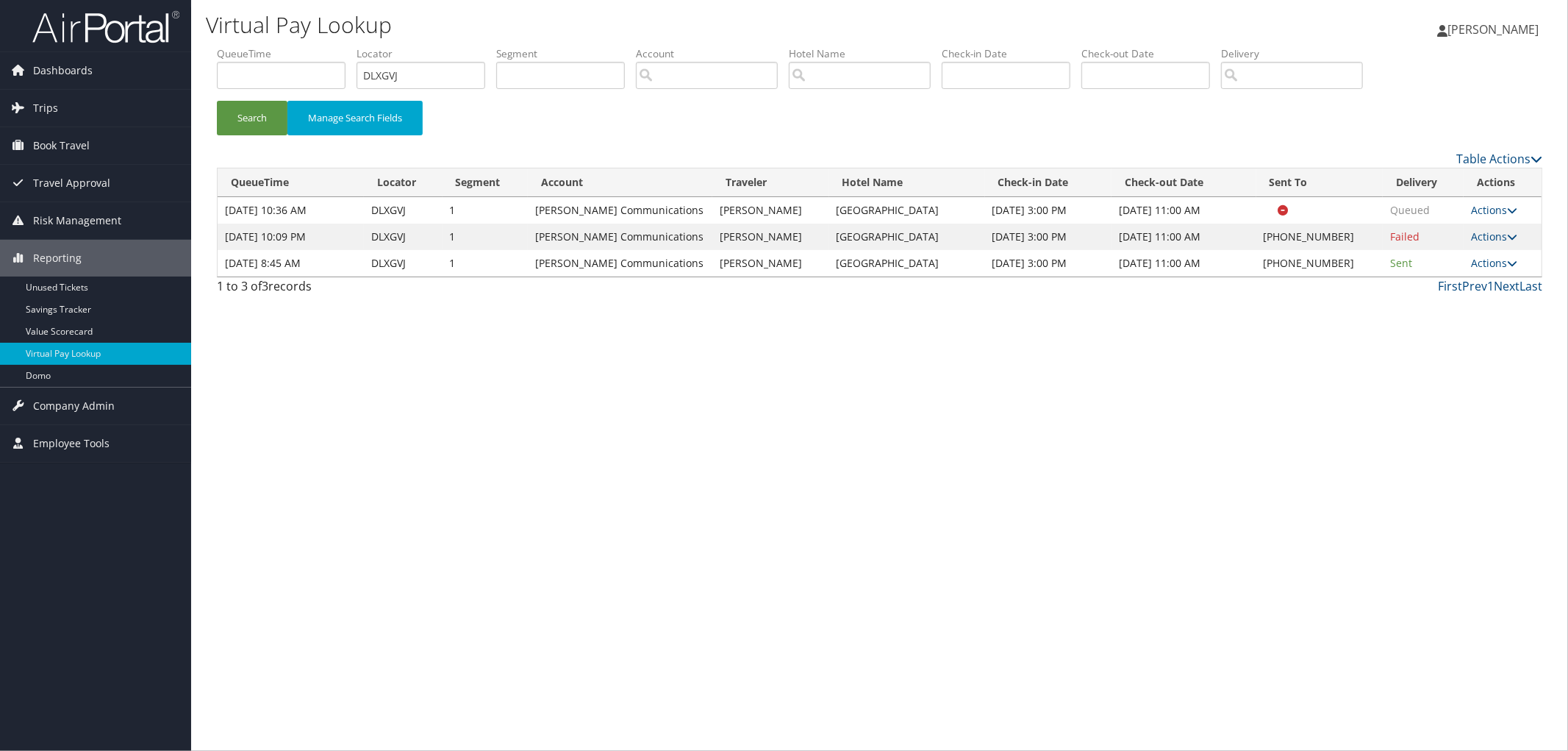
drag, startPoint x: 871, startPoint y: 304, endPoint x: 826, endPoint y: 290, distance: 47.1
click at [829, 276] on td "Hilton Gi Tampa Airport Westsho" at bounding box center [907, 263] width 156 height 26
click at [1492, 270] on link "Actions" at bounding box center [1494, 262] width 47 height 14
click at [1491, 318] on link "Resend" at bounding box center [1450, 317] width 126 height 25
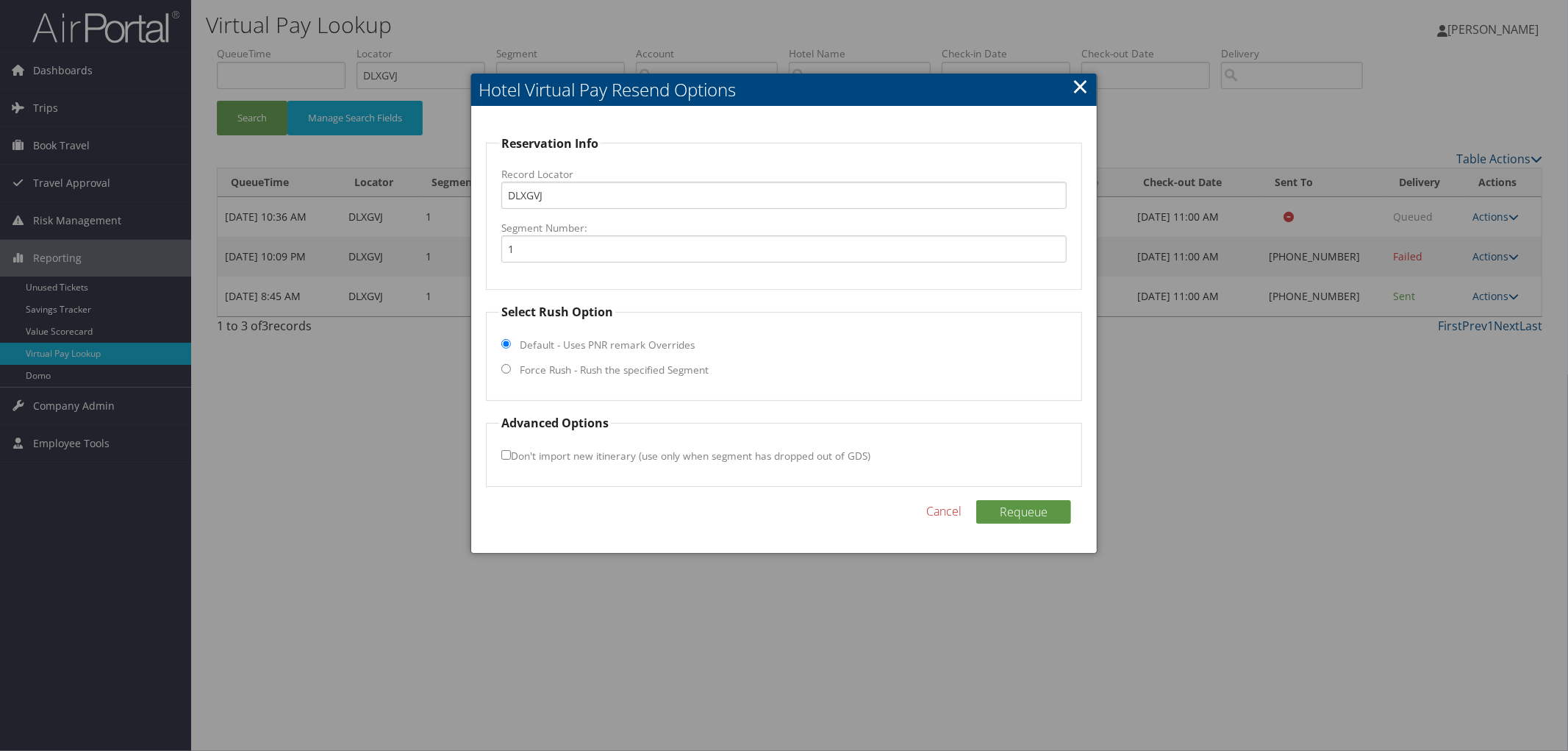
click at [615, 361] on fieldset "Select Rush Option Default - Uses PNR remark Overrides Force Rush - Rush the sp…" at bounding box center [784, 352] width 596 height 98
click at [599, 384] on fieldset "Select Rush Option Default - Uses PNR remark Overrides Force Rush - Rush the sp…" at bounding box center [784, 352] width 596 height 98
click at [602, 360] on fieldset "Select Rush Option Default - Uses PNR remark Overrides Force Rush - Rush the sp…" at bounding box center [784, 352] width 596 height 98
click at [600, 370] on label "Force Rush - Rush the specified Segment" at bounding box center [614, 370] width 189 height 15
click at [511, 370] on input "Force Rush - Rush the specified Segment" at bounding box center [506, 369] width 9 height 9
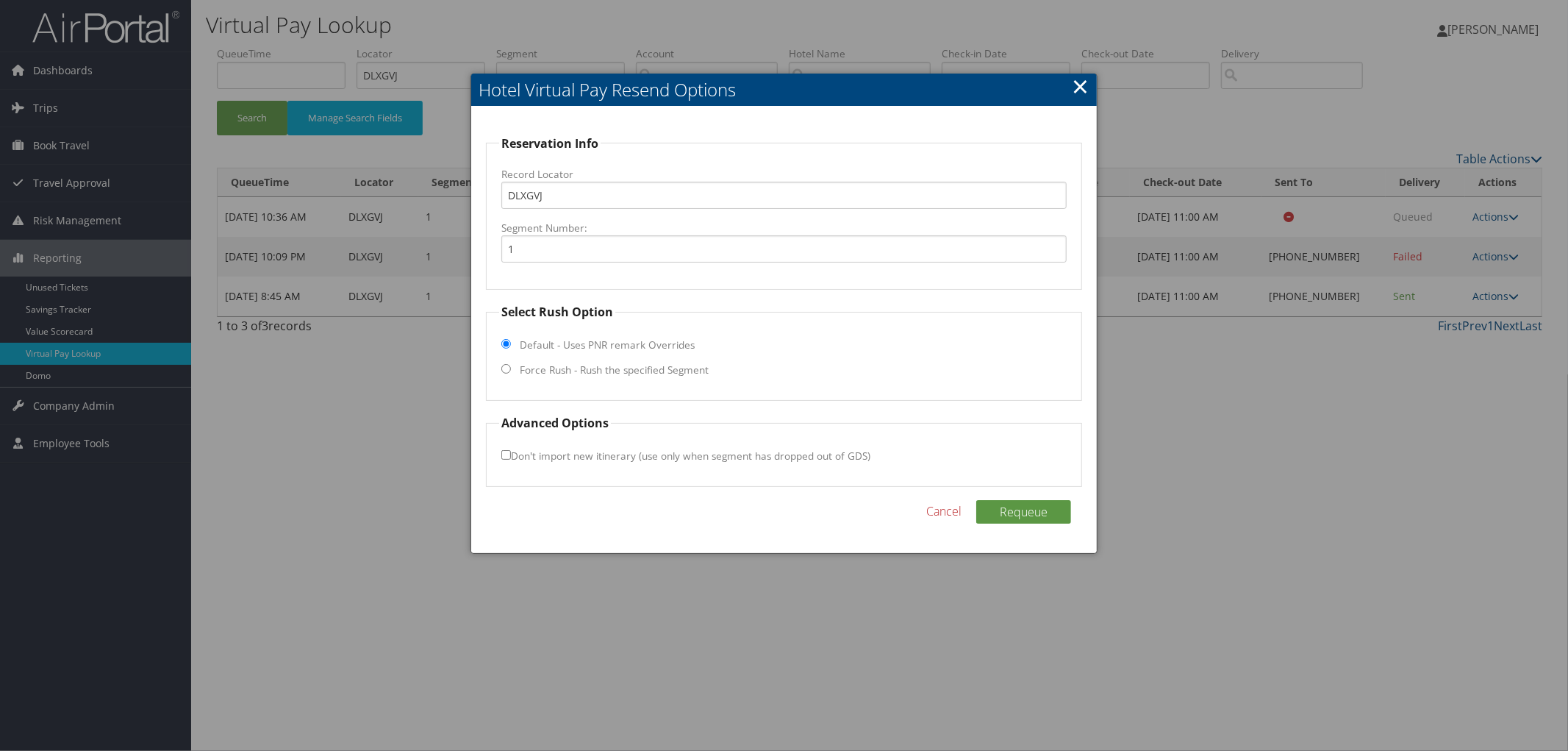
radio input "true"
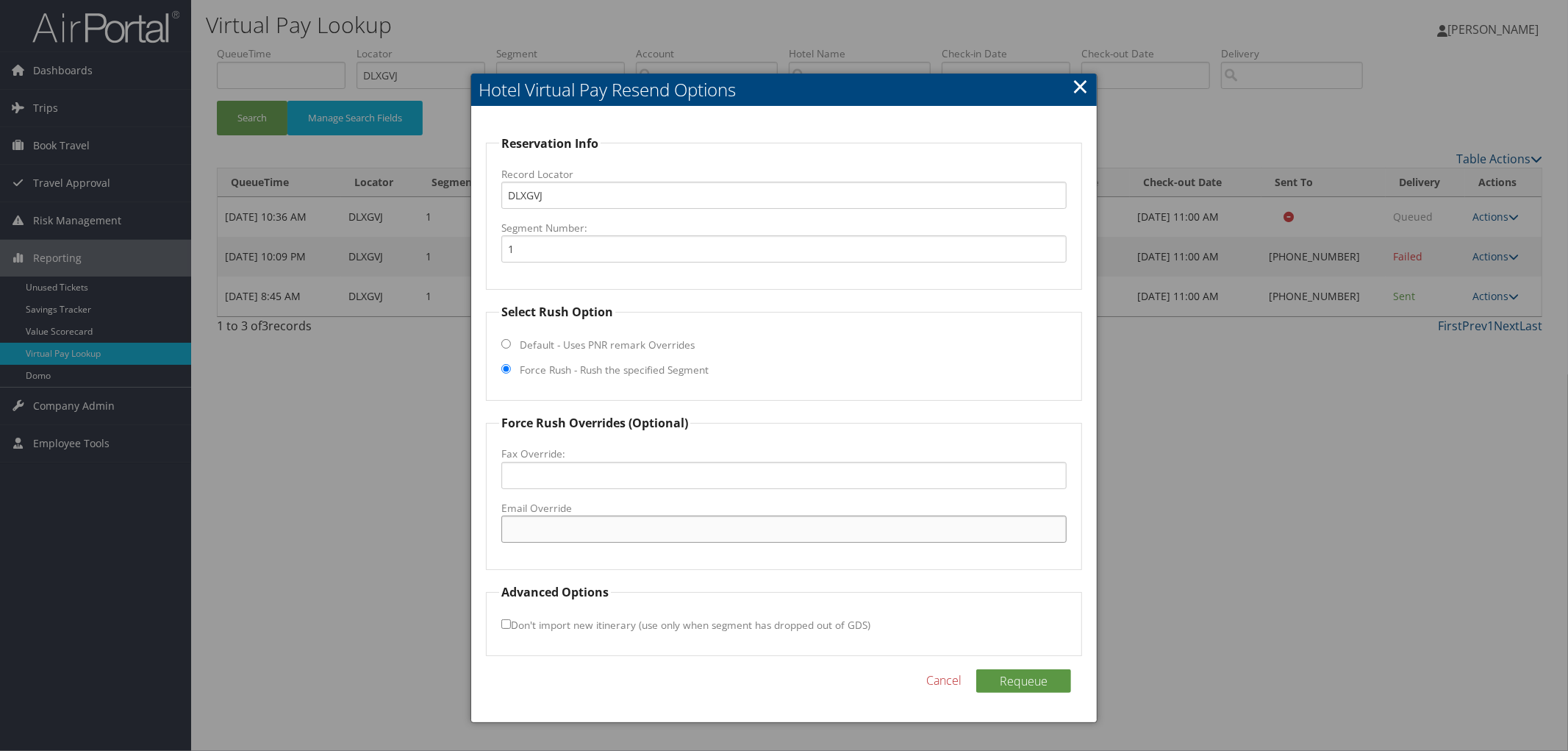
paste input "TPAWS_GM@hilton.com"
type input "TPAWS_GM@hilton.com"
click at [988, 672] on button "Requeue" at bounding box center [1024, 680] width 95 height 23
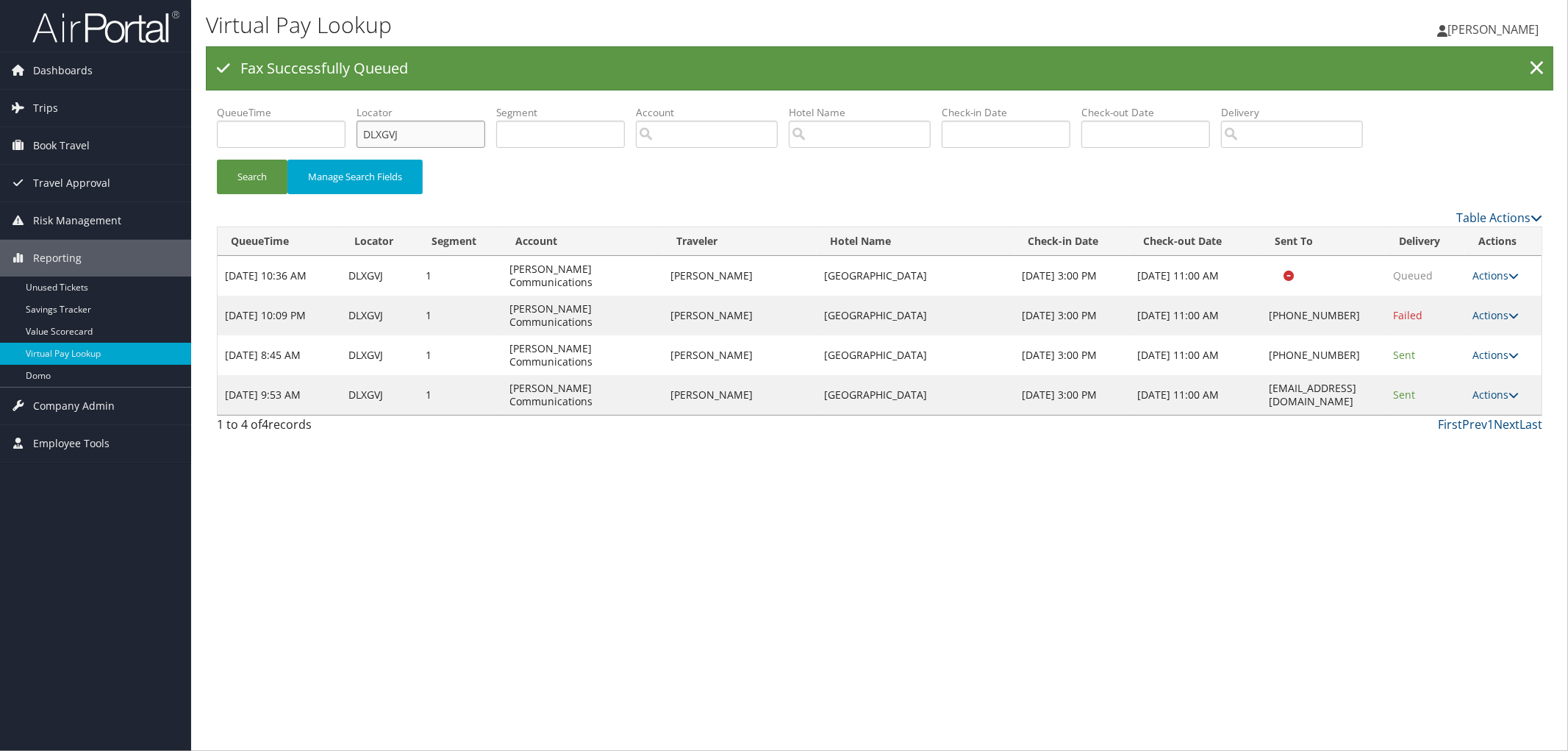
drag, startPoint x: 431, startPoint y: 137, endPoint x: 201, endPoint y: 141, distance: 230.0
click at [276, 105] on ul "QueueTime Locator DLXGVJ Segment Account Traveler Hotel Name Check-in Date Chec…" at bounding box center [880, 105] width 1325 height 0
paste input "DN0W35"
type input "DN0W35"
click at [217, 160] on button "Search" at bounding box center [253, 176] width 71 height 35
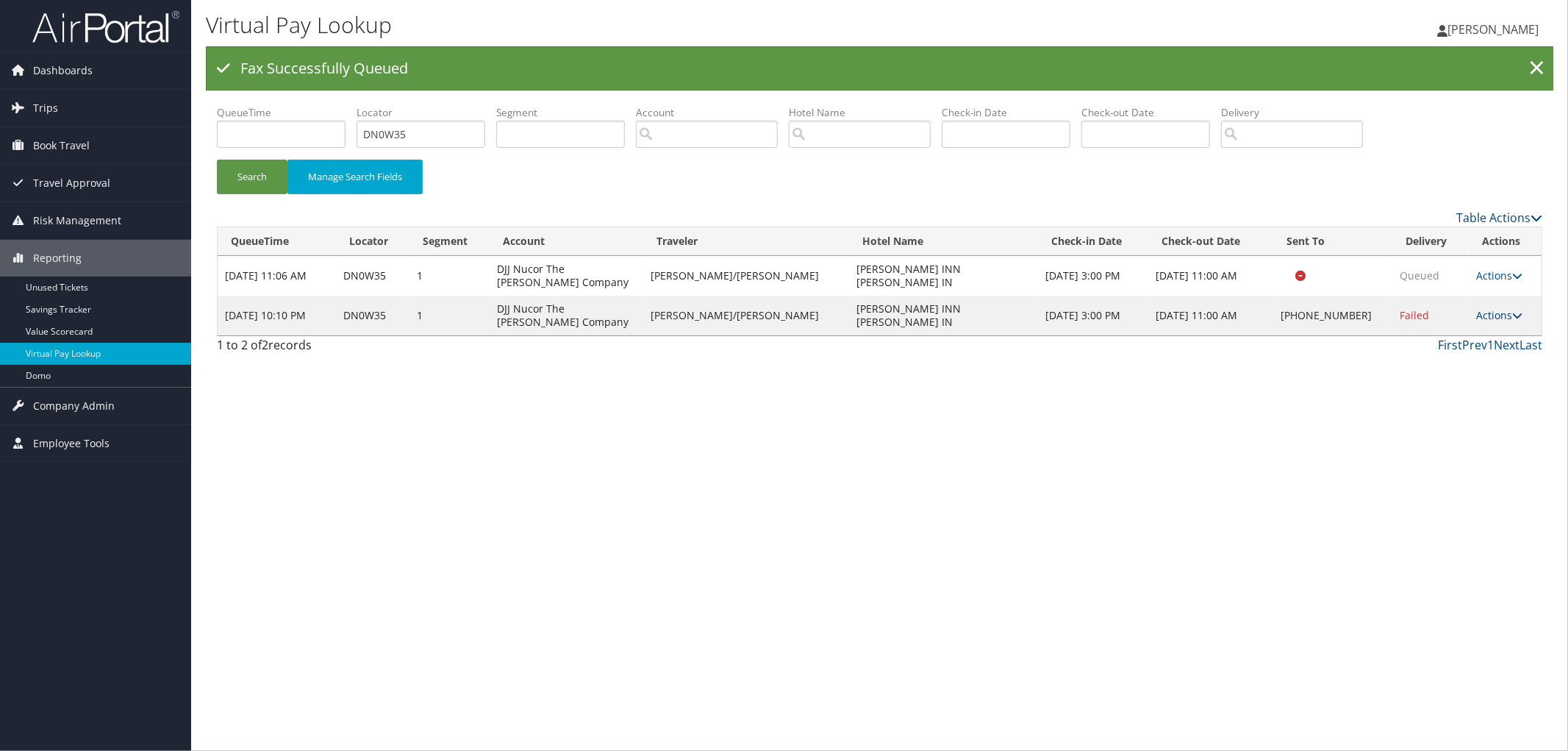
click at [1486, 312] on link "Actions" at bounding box center [1500, 314] width 47 height 14
click at [1461, 417] on div "Virtual Pay Lookup Megan Foster Megan Foster My Settings Travel Agency Contacts…" at bounding box center [880, 375] width 1377 height 751
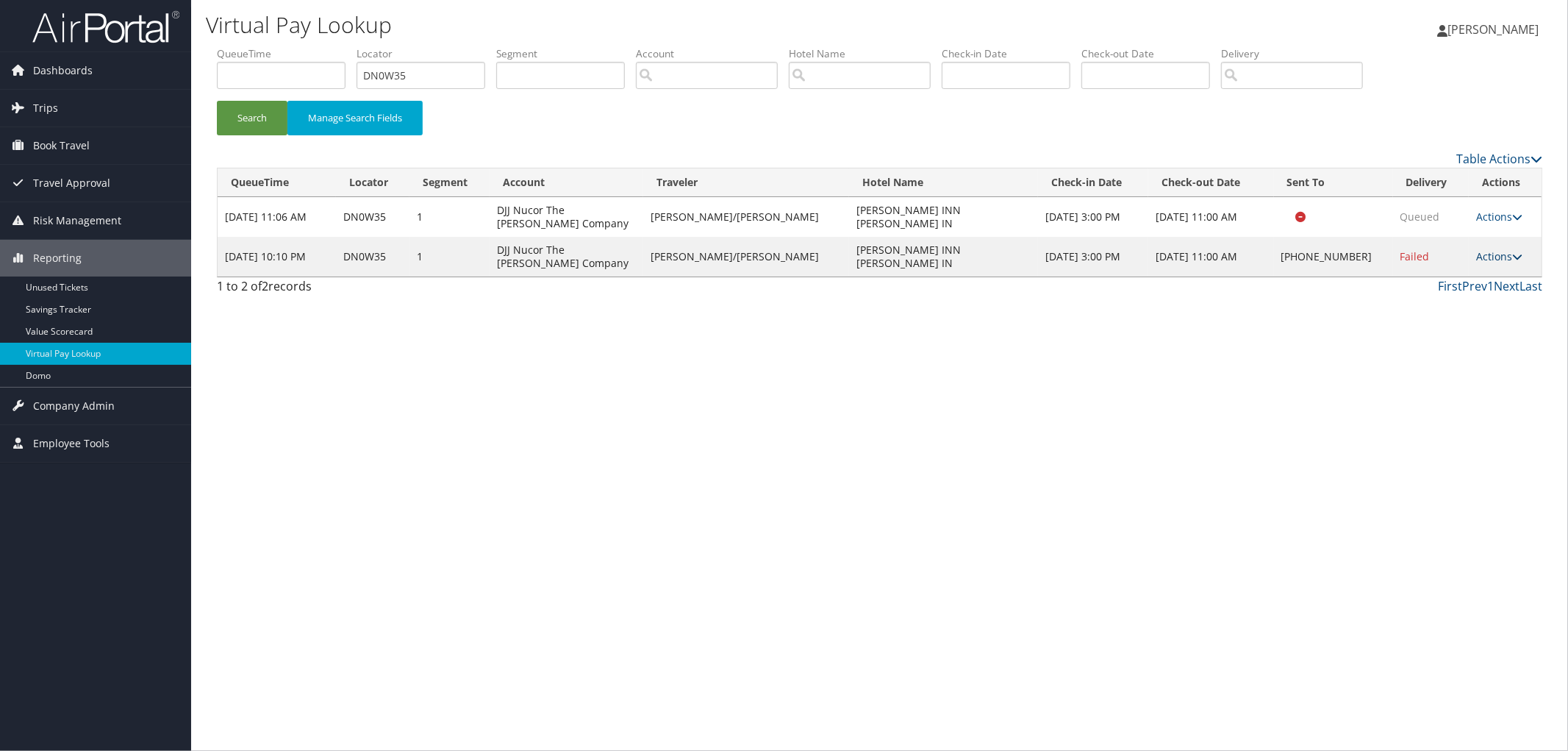
click at [1512, 253] on icon at bounding box center [1517, 257] width 10 height 10
click at [1469, 356] on link "View Itinerary" at bounding box center [1452, 353] width 126 height 25
click at [1507, 257] on link "Actions" at bounding box center [1500, 256] width 47 height 14
click at [1486, 283] on link "Resend" at bounding box center [1452, 278] width 126 height 25
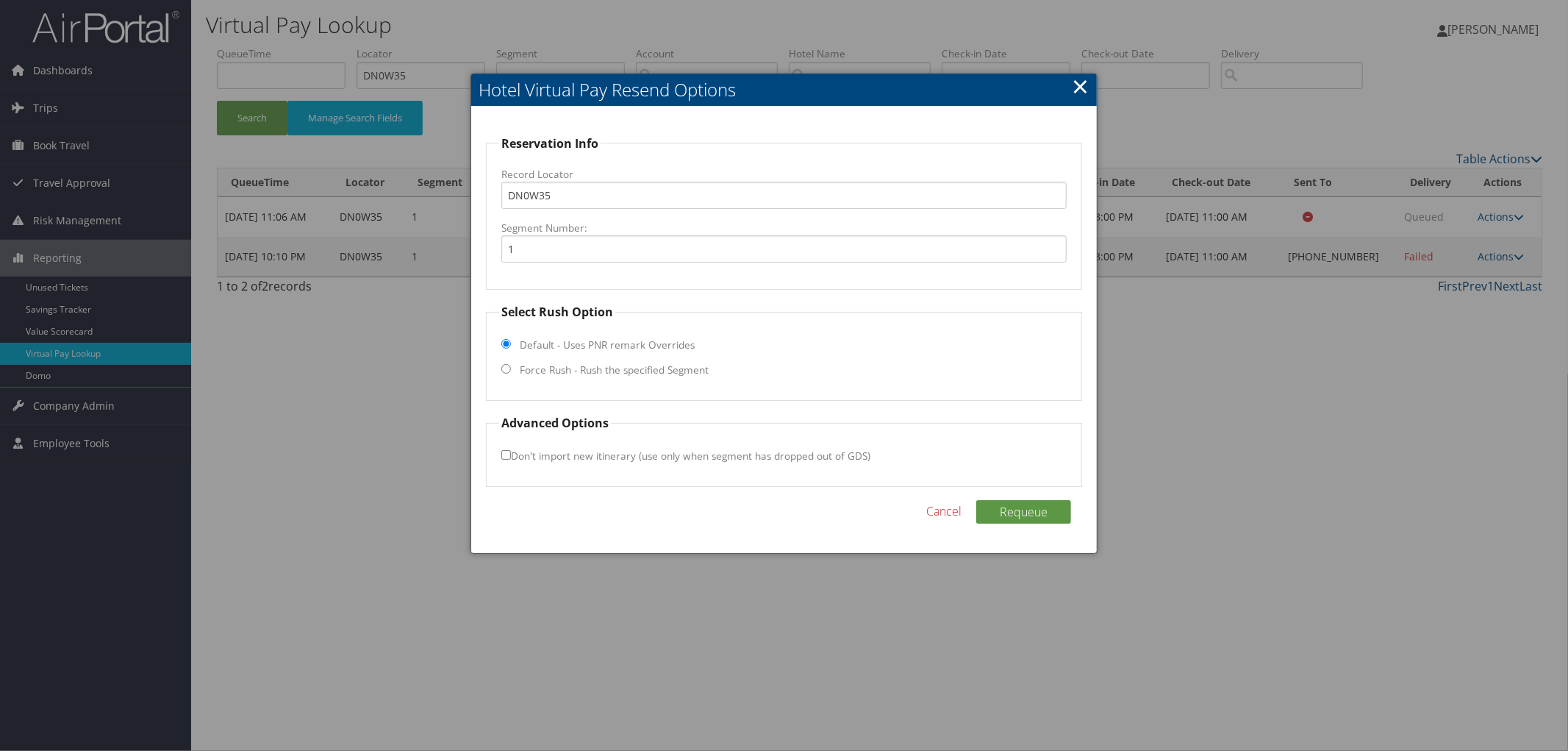
click at [593, 383] on fieldset "Select Rush Option Default - Uses PNR remark Overrides Force Rush - Rush the sp…" at bounding box center [784, 352] width 596 height 98
click at [595, 370] on label "Force Rush - Rush the specified Segment" at bounding box center [614, 370] width 189 height 15
click at [511, 370] on input "Force Rush - Rush the specified Segment" at bounding box center [506, 369] width 9 height 9
radio input "true"
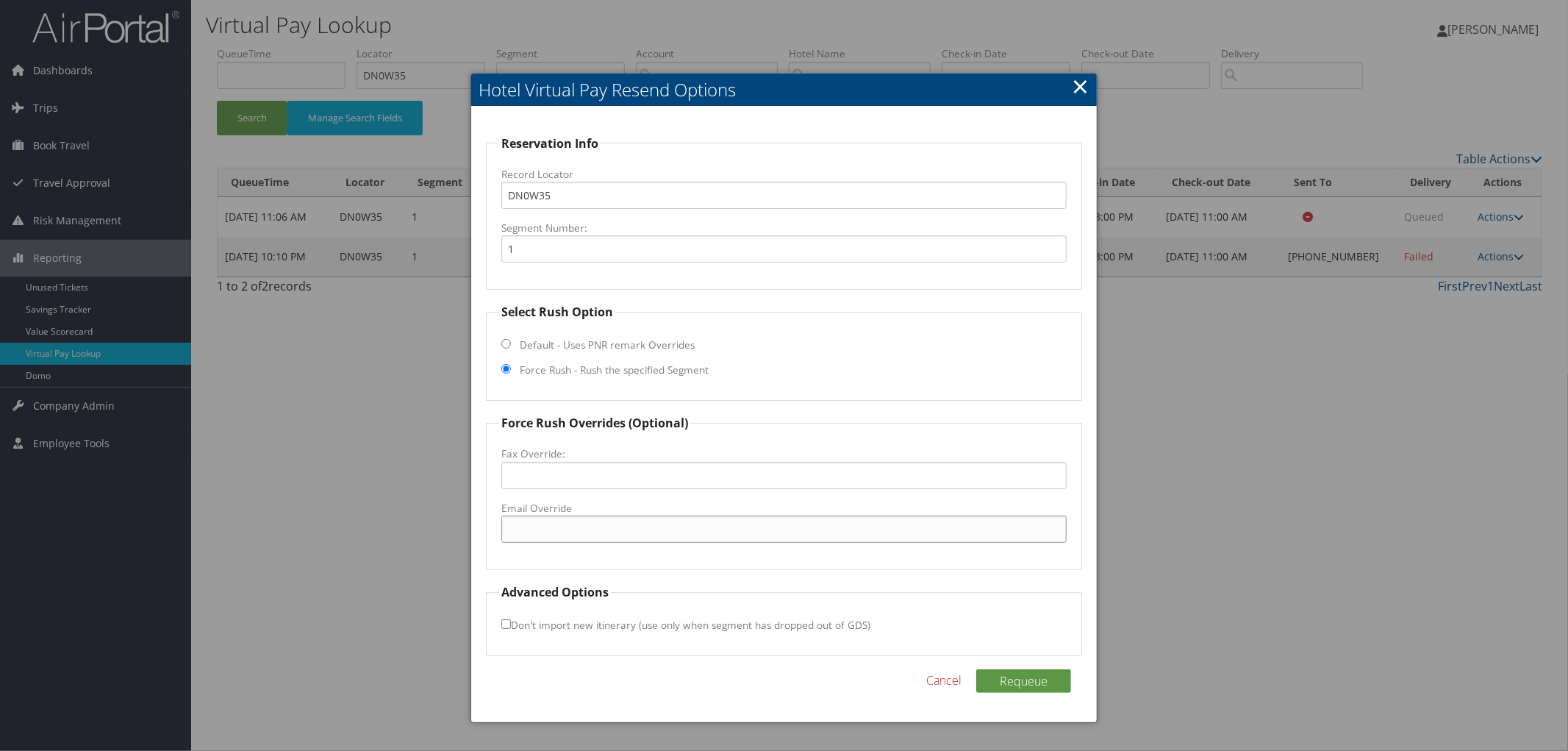
paste input "CLUSM_Hampton@hilton.com"
type input "CLUSM_Hampton@hilton.com"
click at [988, 669] on button "Requeue" at bounding box center [1024, 680] width 95 height 23
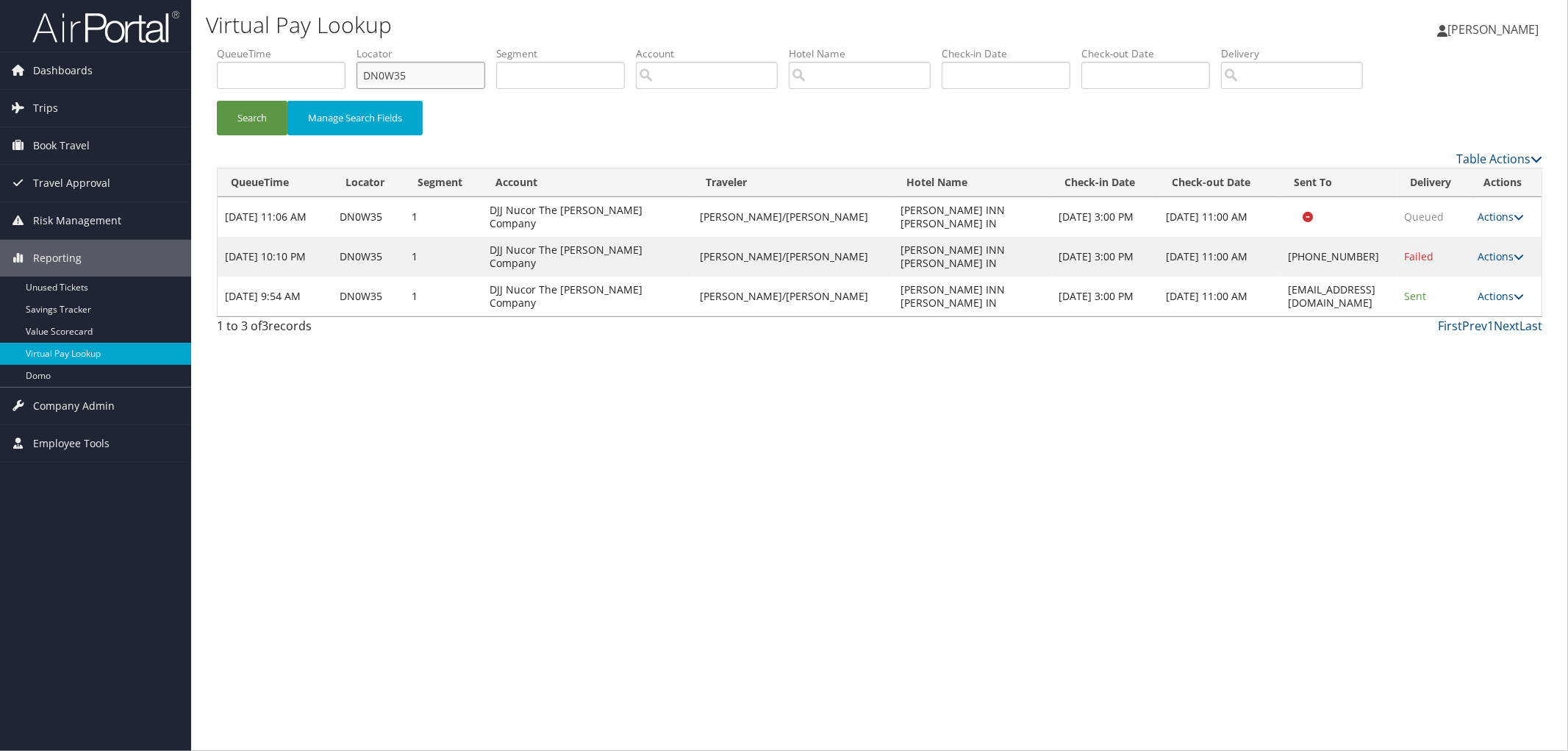
drag, startPoint x: 442, startPoint y: 79, endPoint x: 318, endPoint y: 86, distance: 124.2
click at [324, 47] on ul "QueueTime Locator DN0W35 Segment Account Traveler Hotel Name Check-in Date Chec…" at bounding box center [880, 47] width 1325 height 0
paste input "DN1GB5"
type input "DN1GB5"
click at [217, 101] on button "Search" at bounding box center [253, 118] width 71 height 35
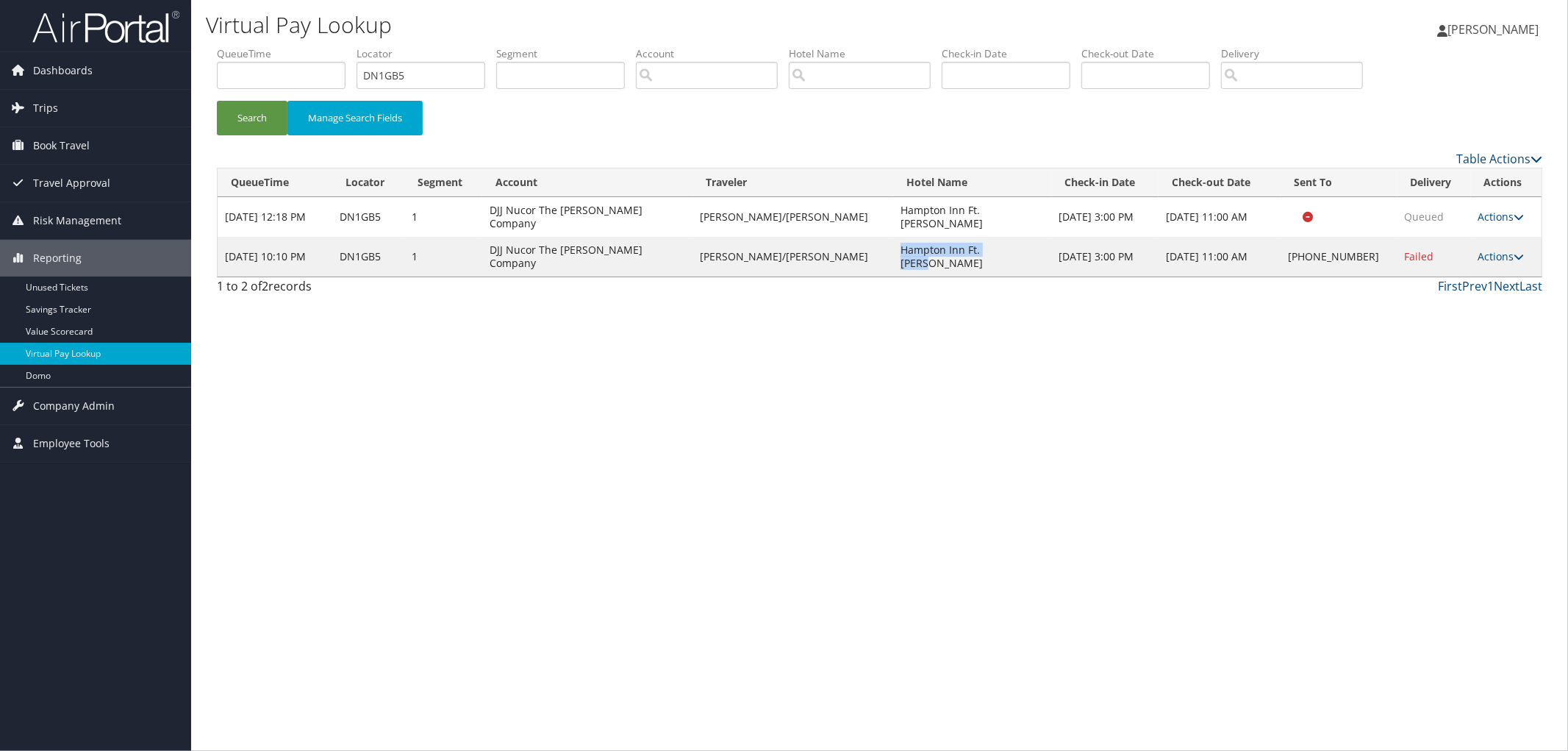
drag, startPoint x: 988, startPoint y: 227, endPoint x: 858, endPoint y: 230, distance: 130.0
click at [894, 237] on td "Hampton Inn Ft. Payne" at bounding box center [973, 257] width 159 height 40
click at [1502, 249] on link "Actions" at bounding box center [1502, 256] width 47 height 14
click at [1460, 268] on link "Resend" at bounding box center [1452, 257] width 126 height 25
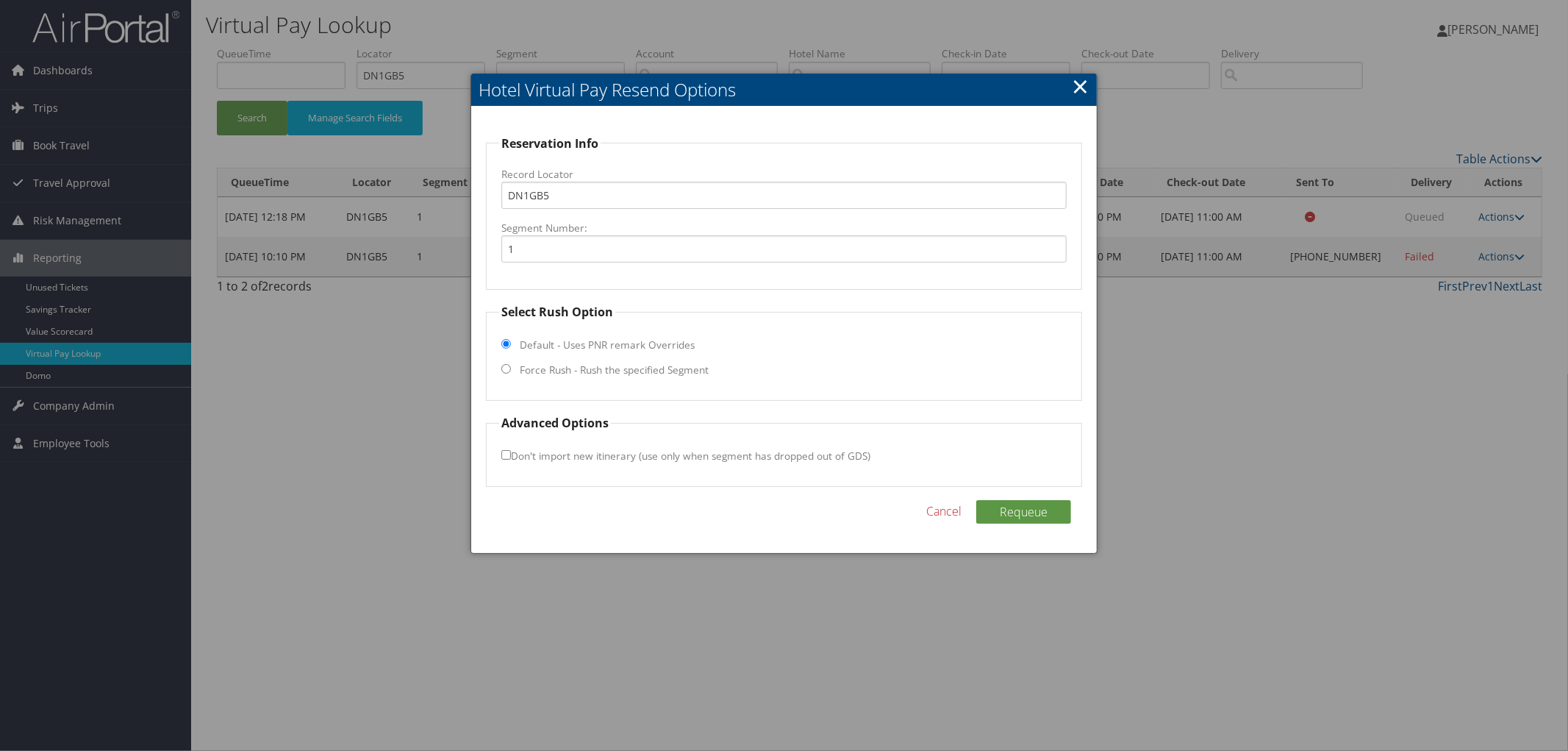
drag, startPoint x: 513, startPoint y: 349, endPoint x: 516, endPoint y: 364, distance: 15.3
click at [513, 355] on fieldset "Select Rush Option Default - Uses PNR remark Overrides Force Rush - Rush the sp…" at bounding box center [784, 352] width 596 height 98
click at [516, 364] on fieldset "Select Rush Option Default - Uses PNR remark Overrides Force Rush - Rush the sp…" at bounding box center [784, 352] width 596 height 98
click at [509, 370] on input "Force Rush - Rush the specified Segment" at bounding box center [506, 369] width 9 height 9
radio input "true"
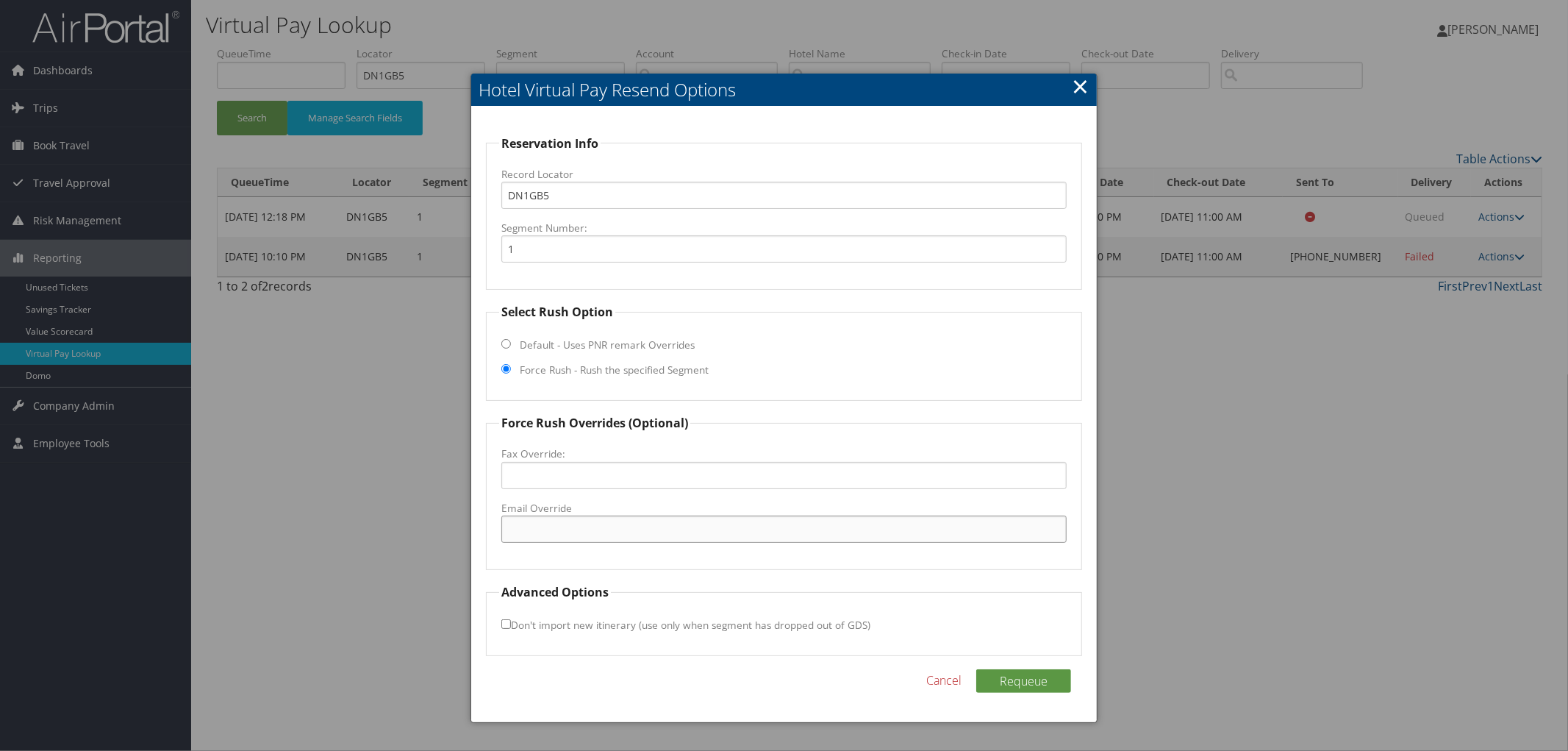
paste input "FPAAL_Hampton@hilton.com"
type input "FPAAL_Hampton@hilton.com"
click at [1026, 682] on button "Requeue" at bounding box center [1024, 680] width 95 height 23
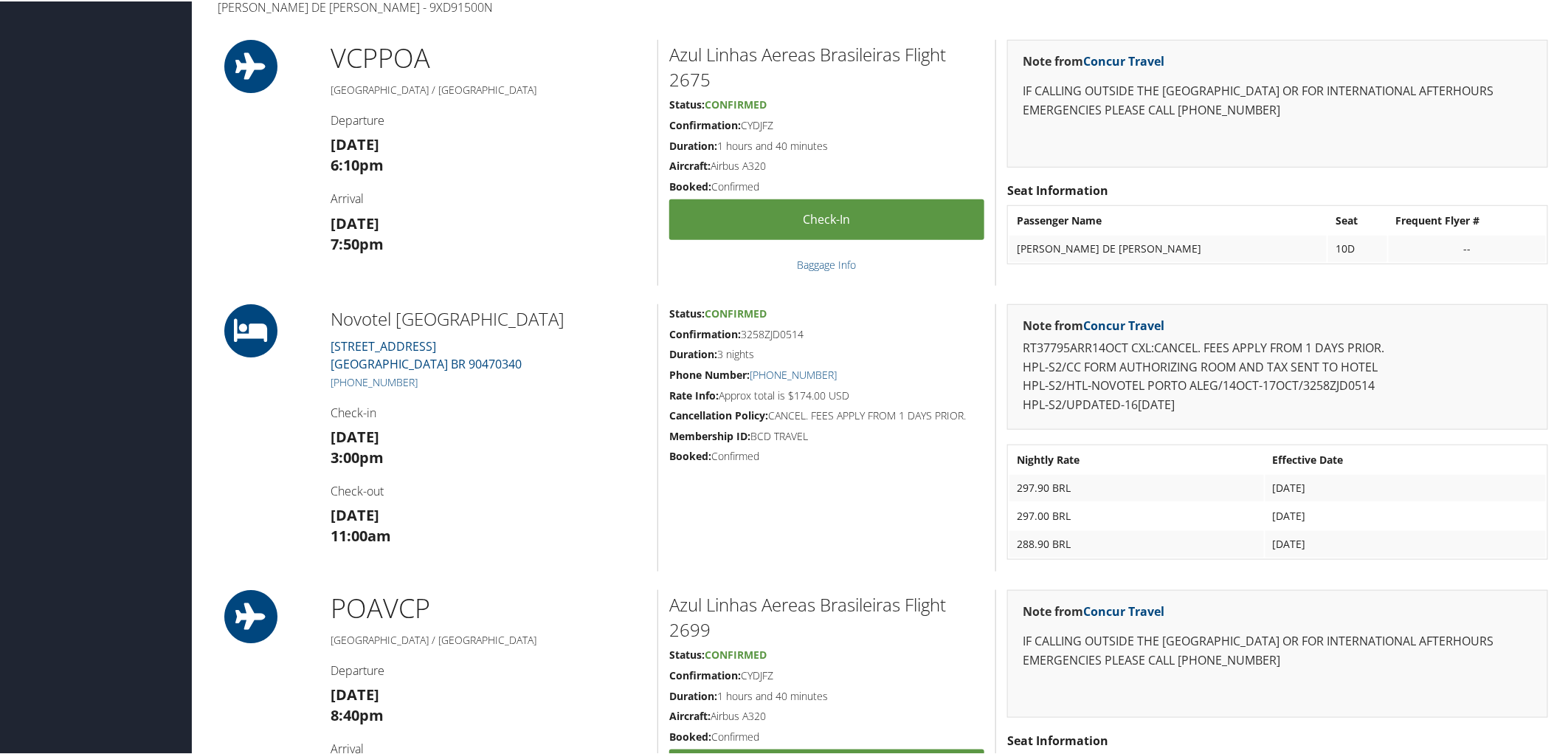
scroll to position [656, 0]
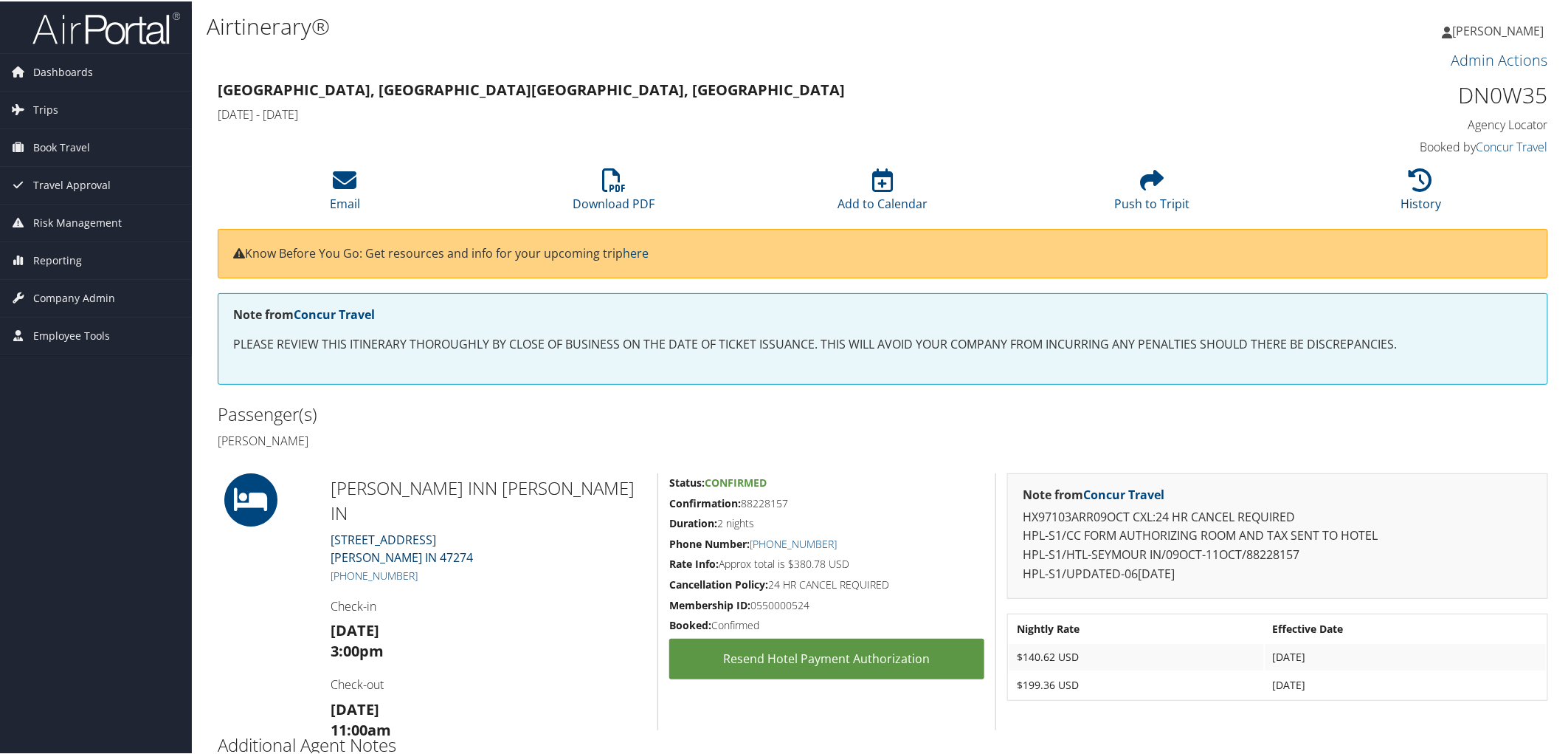
click at [421, 530] on link "[STREET_ADDRESS]" at bounding box center [402, 547] width 142 height 34
